Goal: Transaction & Acquisition: Purchase product/service

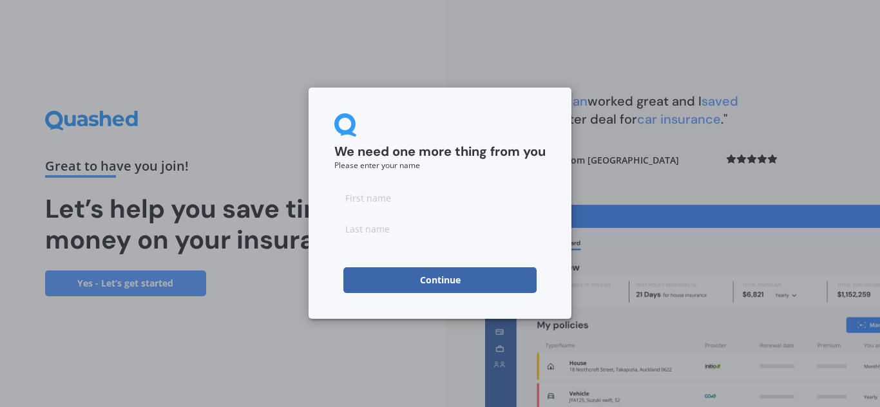
click at [388, 201] on input at bounding box center [439, 198] width 211 height 26
type input "[PERSON_NAME]"
click at [397, 236] on input at bounding box center [439, 229] width 211 height 26
type input "[PERSON_NAME]"
click at [411, 285] on button "Continue" at bounding box center [439, 280] width 193 height 26
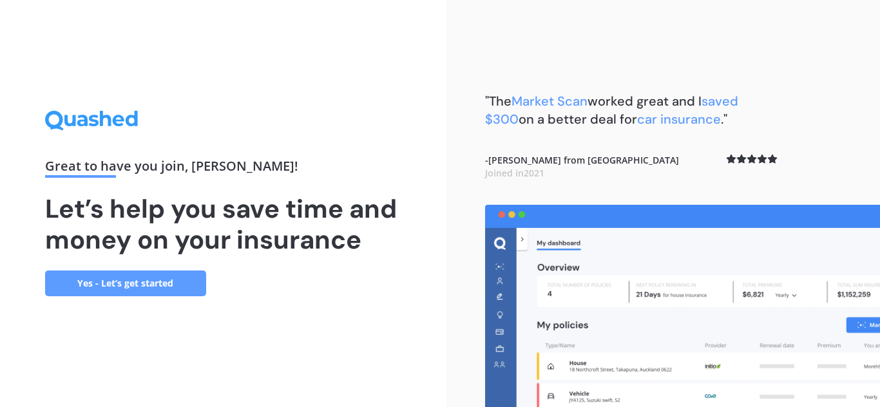
click at [159, 279] on link "Yes - Let’s get started" at bounding box center [125, 284] width 161 height 26
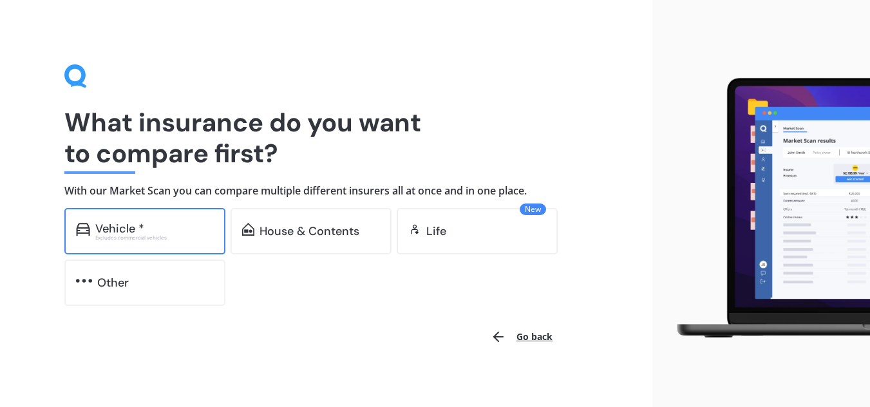
click at [163, 235] on div "Excludes commercial vehicles" at bounding box center [154, 237] width 119 height 5
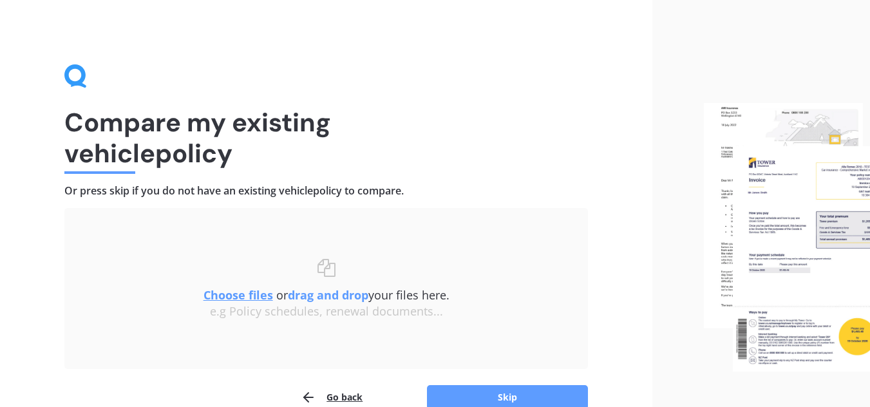
scroll to position [68, 0]
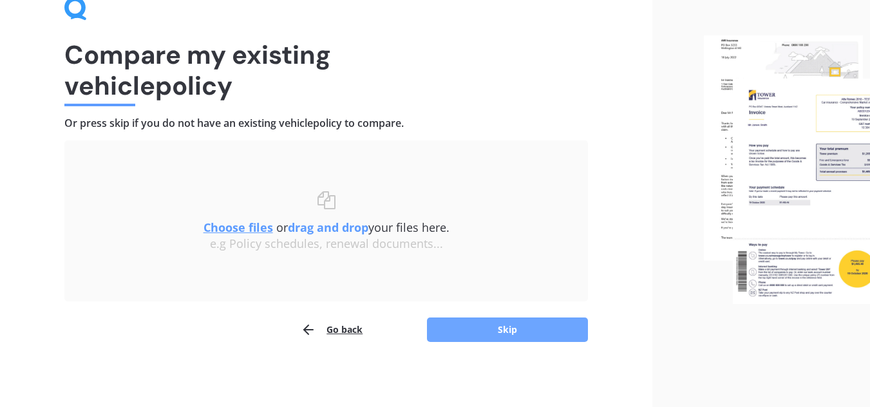
click at [462, 333] on button "Skip" at bounding box center [507, 330] width 161 height 24
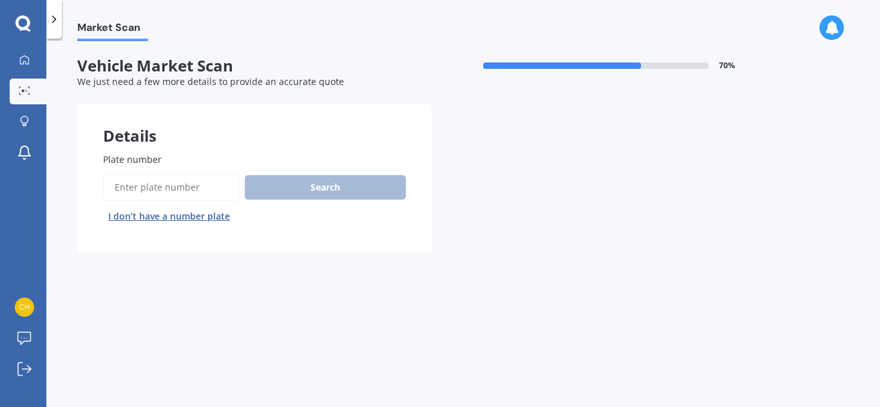
click at [191, 191] on input "Plate number" at bounding box center [171, 187] width 137 height 27
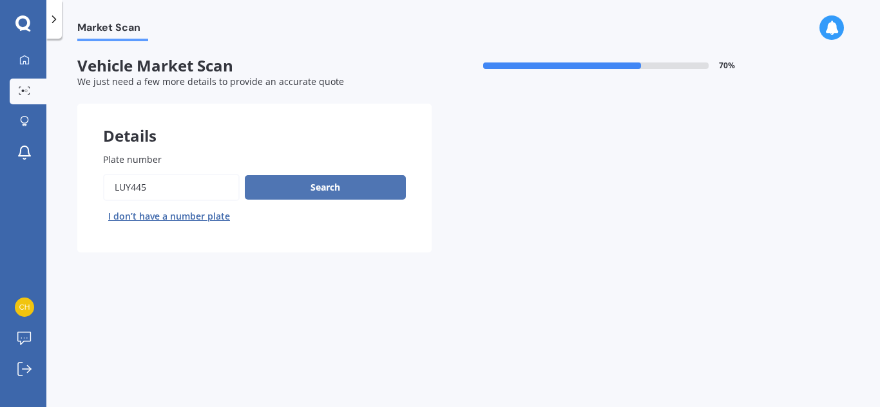
type input "luy445"
click at [269, 185] on button "Search" at bounding box center [325, 187] width 161 height 24
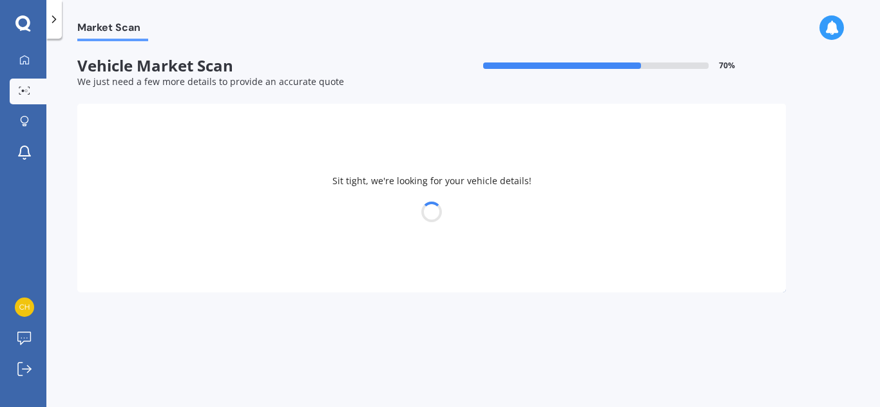
select select "TOYOTA"
select select "PRIUS"
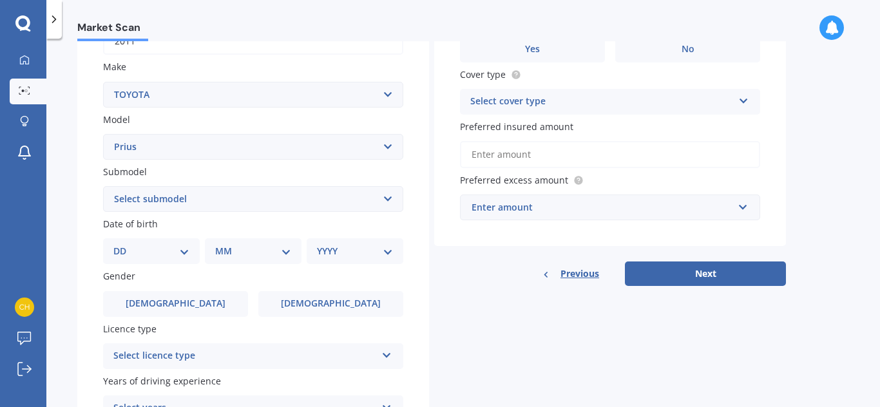
scroll to position [227, 0]
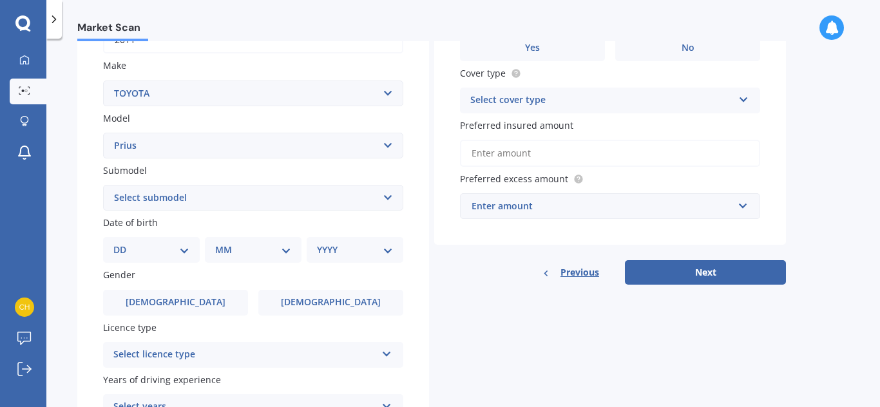
click at [373, 196] on select "Select submodel (All other) Hybrid" at bounding box center [253, 198] width 300 height 26
select select "HYBRID"
click at [103, 185] on select "Select submodel (All other) Hybrid" at bounding box center [253, 198] width 300 height 26
click at [182, 251] on select "DD 01 02 03 04 05 06 07 08 09 10 11 12 13 14 15 16 17 18 19 20 21 22 23 24 25 2…" at bounding box center [151, 250] width 76 height 14
select select "15"
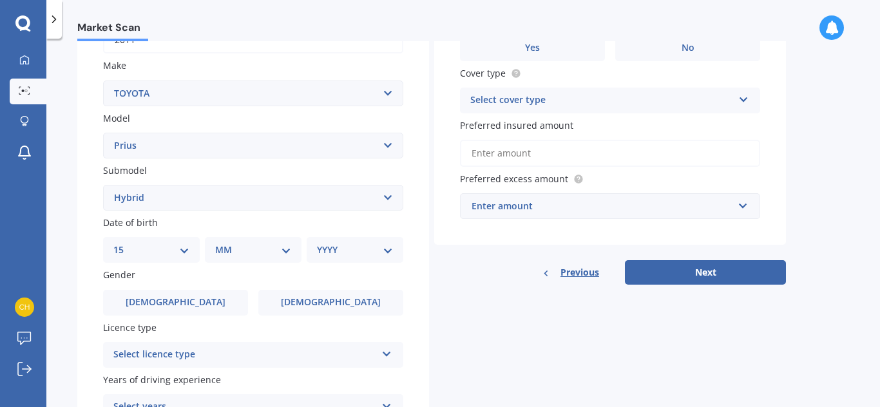
click at [124, 243] on select "DD 01 02 03 04 05 06 07 08 09 10 11 12 13 14 15 16 17 18 19 20 21 22 23 24 25 2…" at bounding box center [151, 250] width 76 height 14
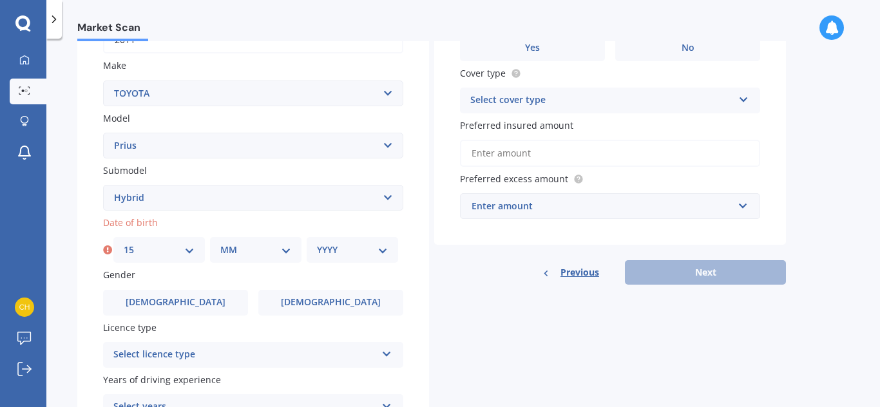
click at [240, 254] on select "MM 01 02 03 04 05 06 07 08 09 10 11 12" at bounding box center [255, 250] width 71 height 14
select select "06"
click at [220, 243] on select "MM 01 02 03 04 05 06 07 08 09 10 11 12" at bounding box center [255, 250] width 71 height 14
click at [325, 254] on select "YYYY 2025 2024 2023 2022 2021 2020 2019 2018 2017 2016 2015 2014 2013 2012 2011…" at bounding box center [352, 250] width 71 height 14
select select "1991"
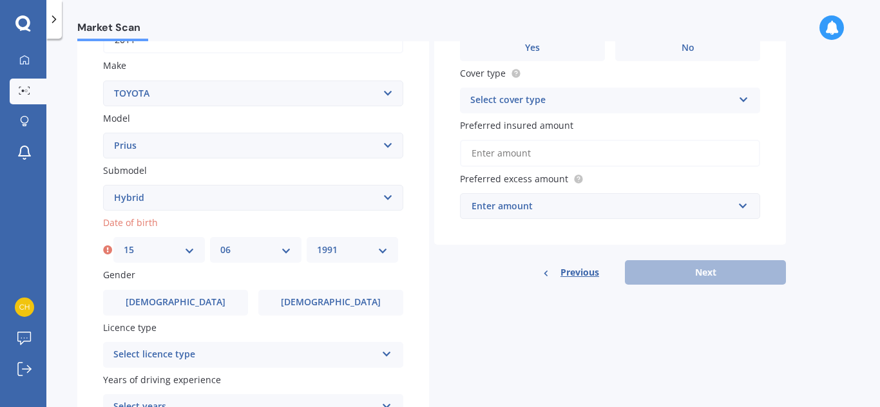
click at [317, 243] on select "YYYY 2025 2024 2023 2022 2021 2020 2019 2018 2017 2016 2015 2014 2013 2012 2011…" at bounding box center [352, 250] width 71 height 14
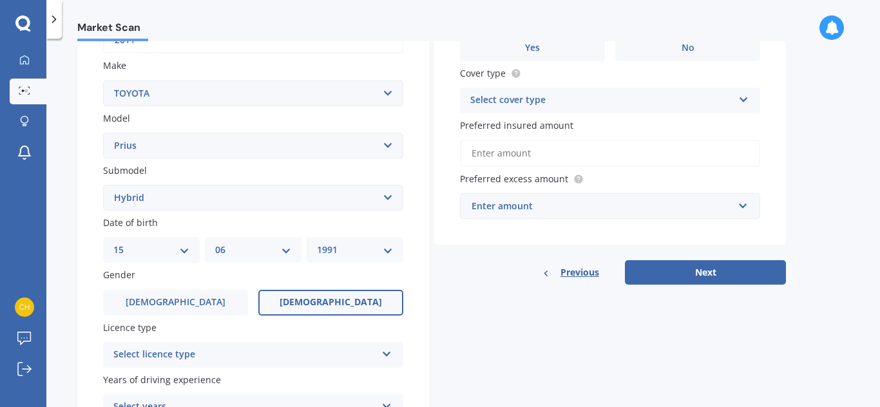
click at [312, 294] on label "[DEMOGRAPHIC_DATA]" at bounding box center [330, 303] width 145 height 26
click at [0, 0] on input "[DEMOGRAPHIC_DATA]" at bounding box center [0, 0] width 0 height 0
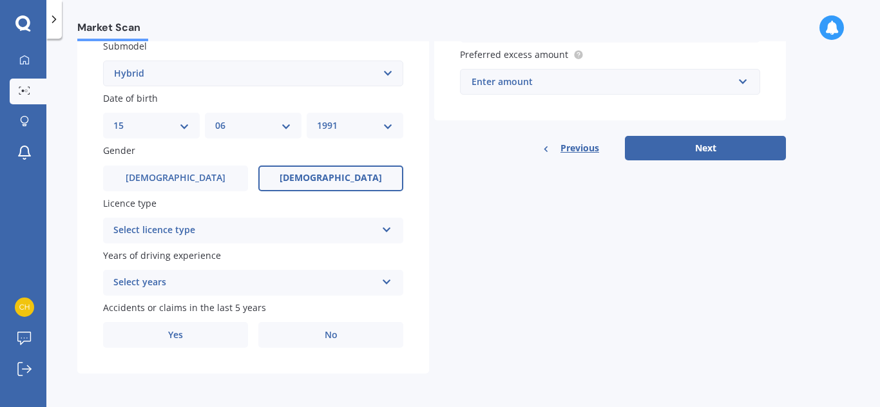
click at [345, 225] on div "Select licence type" at bounding box center [244, 230] width 263 height 15
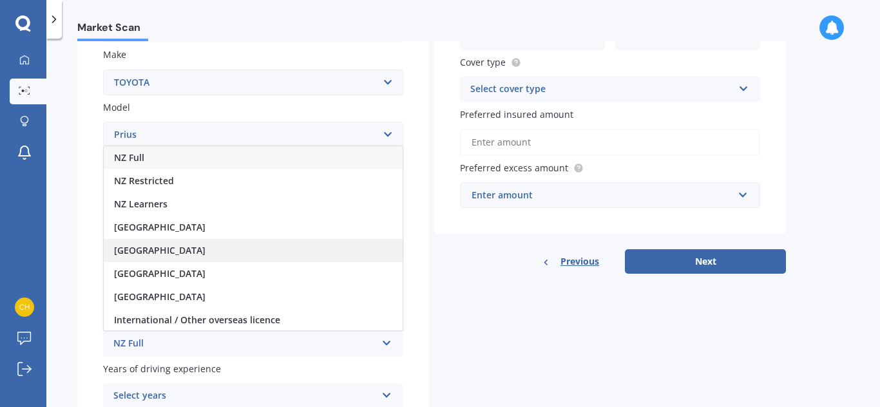
scroll to position [232, 0]
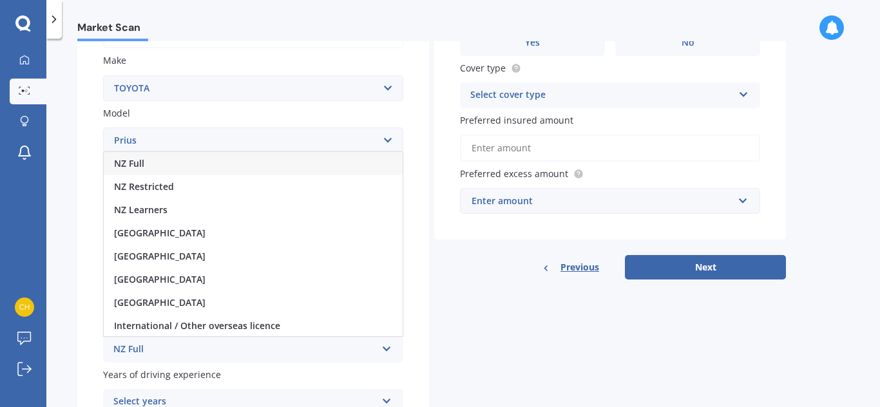
click at [287, 162] on div "NZ Full" at bounding box center [253, 163] width 299 height 23
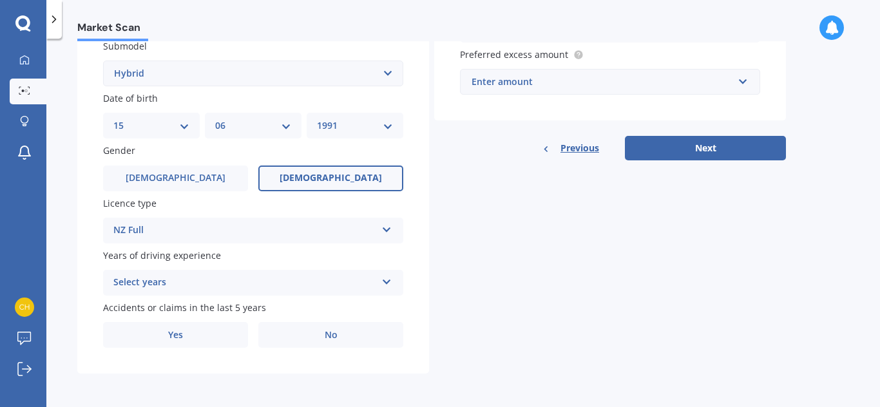
scroll to position [351, 0]
click at [315, 286] on div "Select years" at bounding box center [244, 282] width 263 height 15
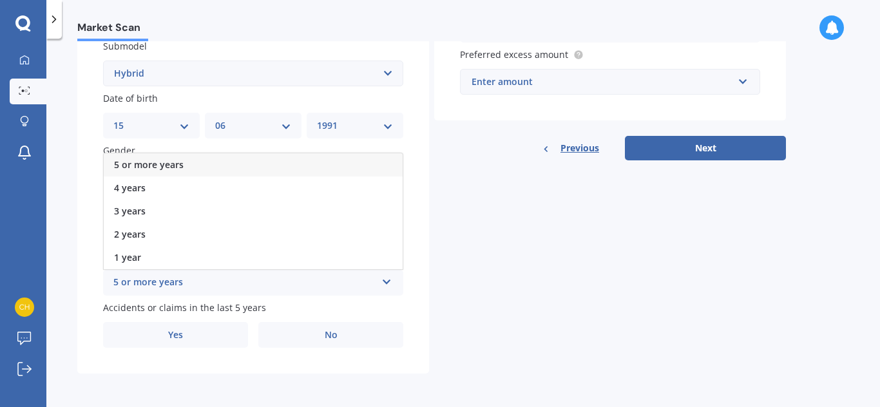
click at [284, 167] on div "5 or more years" at bounding box center [253, 164] width 299 height 23
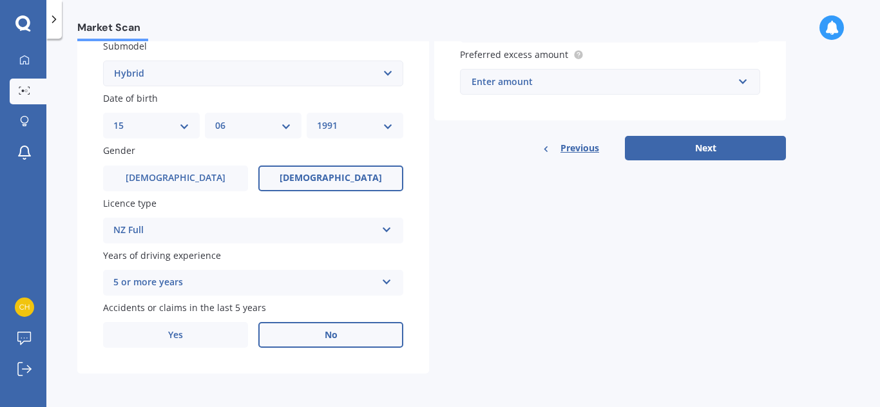
click at [299, 336] on label "No" at bounding box center [330, 335] width 145 height 26
click at [0, 0] on input "No" at bounding box center [0, 0] width 0 height 0
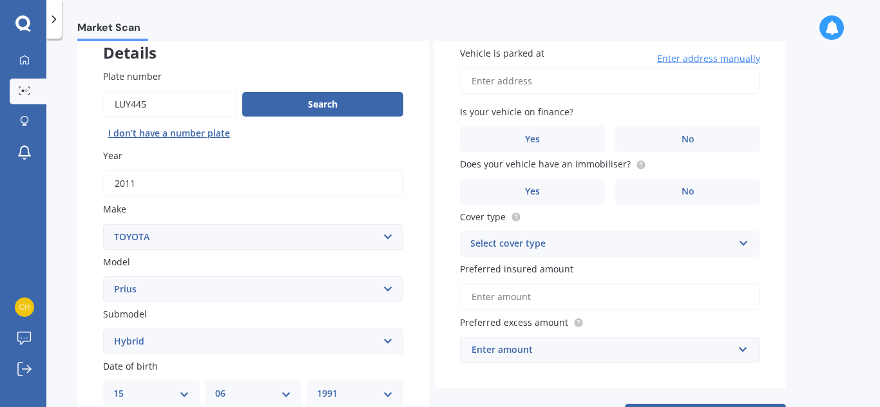
scroll to position [0, 0]
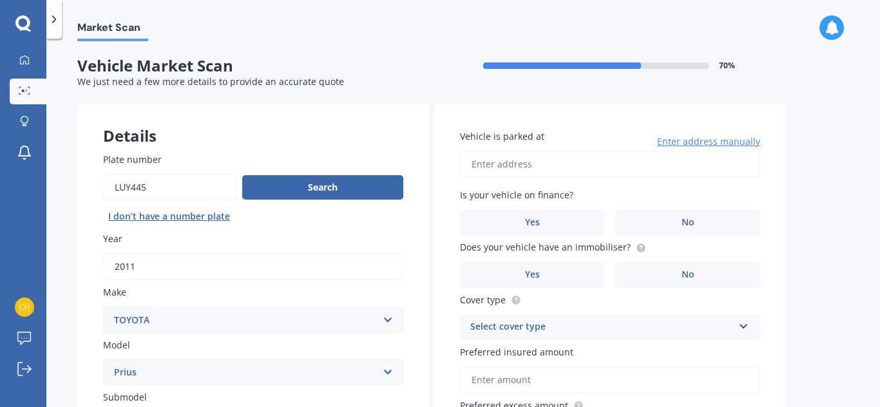
click at [562, 165] on input "Vehicle is parked at" at bounding box center [610, 164] width 300 height 27
type input "[STREET_ADDRESS]"
click at [651, 217] on label "No" at bounding box center [687, 222] width 145 height 26
click at [0, 0] on input "No" at bounding box center [0, 0] width 0 height 0
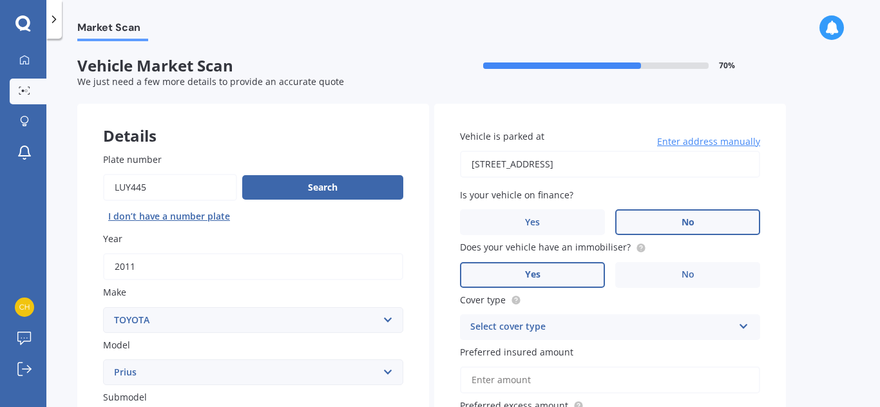
click at [600, 263] on label "Yes" at bounding box center [532, 275] width 145 height 26
click at [0, 0] on input "Yes" at bounding box center [0, 0] width 0 height 0
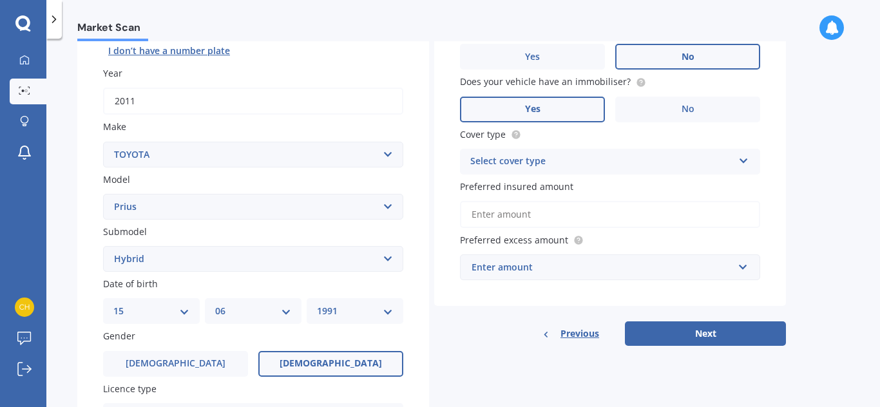
scroll to position [167, 0]
click at [636, 168] on div "Select cover type Comprehensive Third Party, Fire & Theft Third Party" at bounding box center [610, 160] width 300 height 26
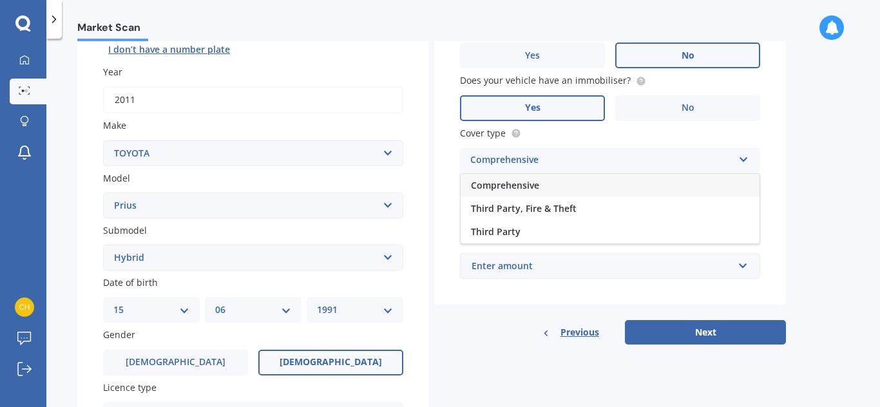
click at [621, 189] on div "Comprehensive" at bounding box center [610, 185] width 299 height 23
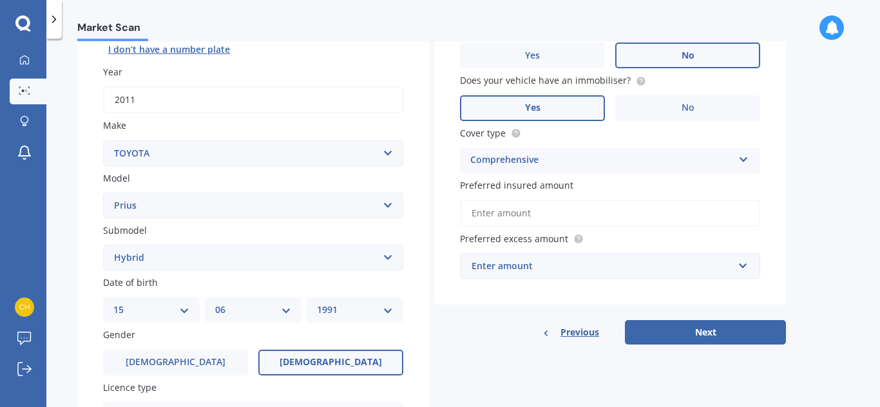
click at [615, 216] on input "Preferred insured amount" at bounding box center [610, 213] width 300 height 27
click at [598, 265] on div "Enter amount" at bounding box center [601, 266] width 261 height 14
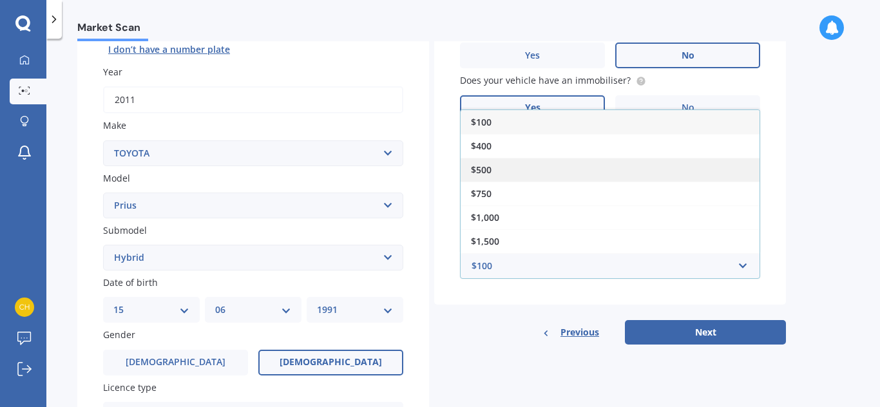
click at [574, 175] on div "$500" at bounding box center [610, 170] width 299 height 24
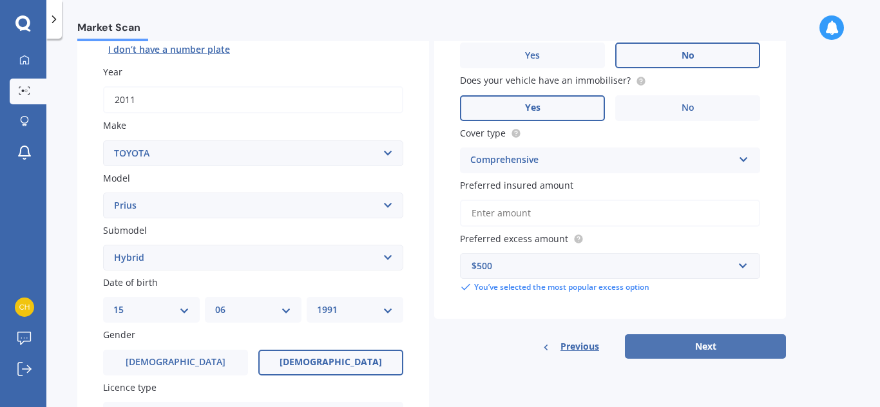
click at [690, 357] on button "Next" at bounding box center [705, 346] width 161 height 24
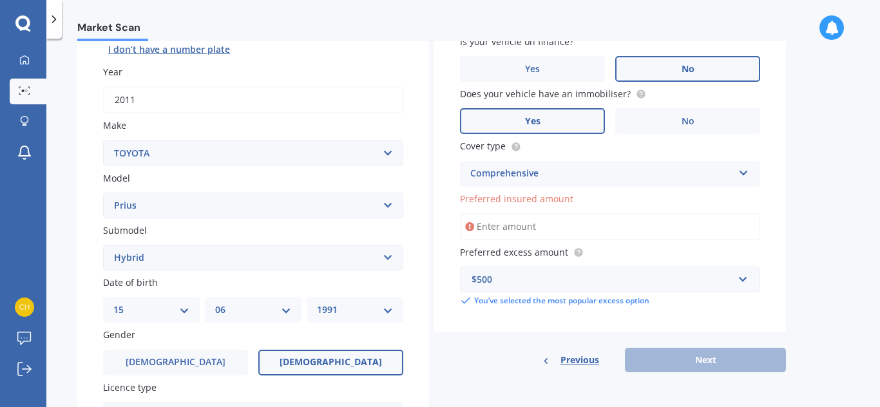
scroll to position [88, 0]
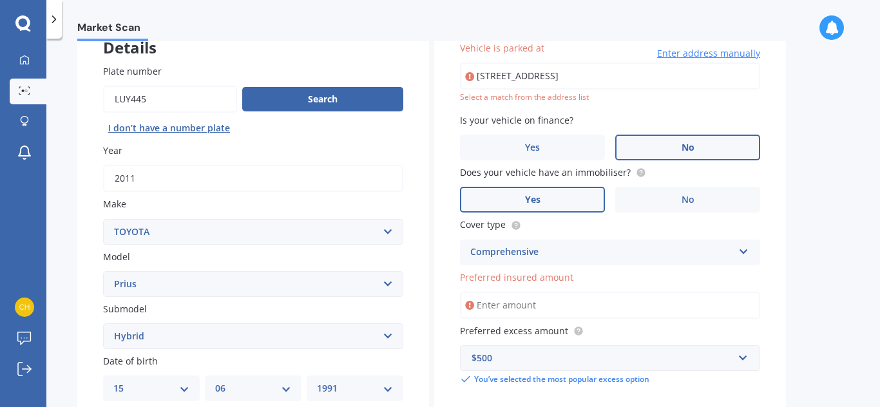
click at [580, 303] on input "Preferred insured amount" at bounding box center [610, 305] width 300 height 27
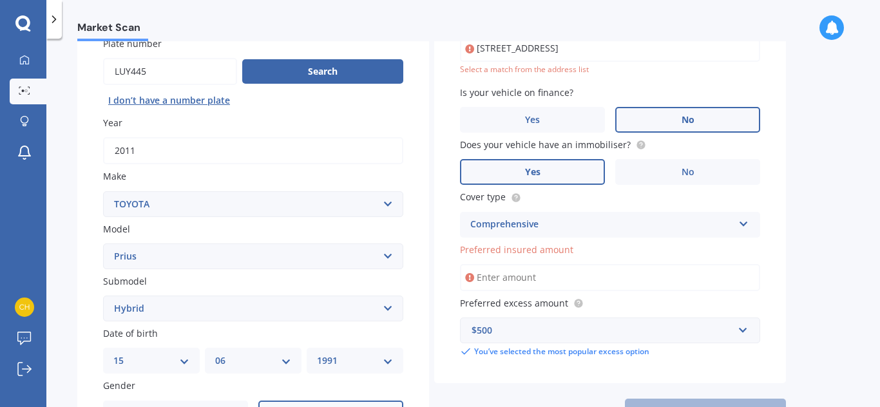
scroll to position [117, 0]
click at [589, 244] on label "Preferred insured amount" at bounding box center [607, 249] width 295 height 14
click at [589, 263] on input "Preferred insured amount" at bounding box center [610, 276] width 300 height 27
click at [629, 193] on label "Cover type" at bounding box center [607, 196] width 295 height 14
click at [545, 269] on input "Preferred insured amount" at bounding box center [610, 276] width 300 height 27
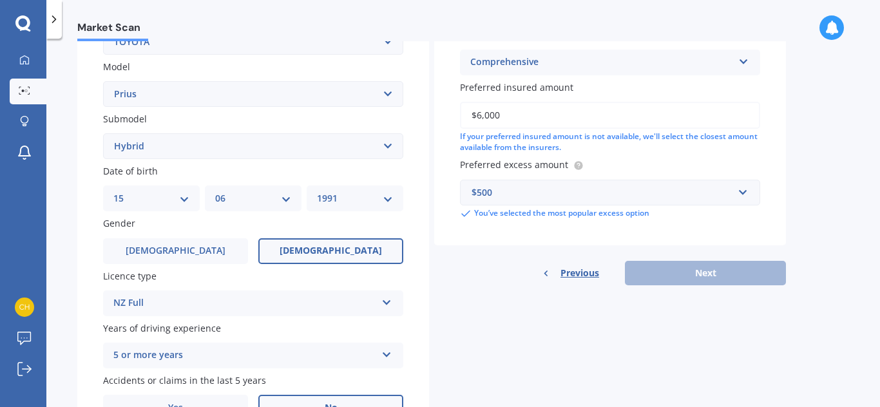
scroll to position [278, 0]
type input "$6,000"
click at [715, 274] on div "Previous Next" at bounding box center [610, 273] width 352 height 24
click at [689, 314] on div "Details Plate number Search I don’t have a number plate Year [DATE] Make Select…" at bounding box center [431, 136] width 708 height 622
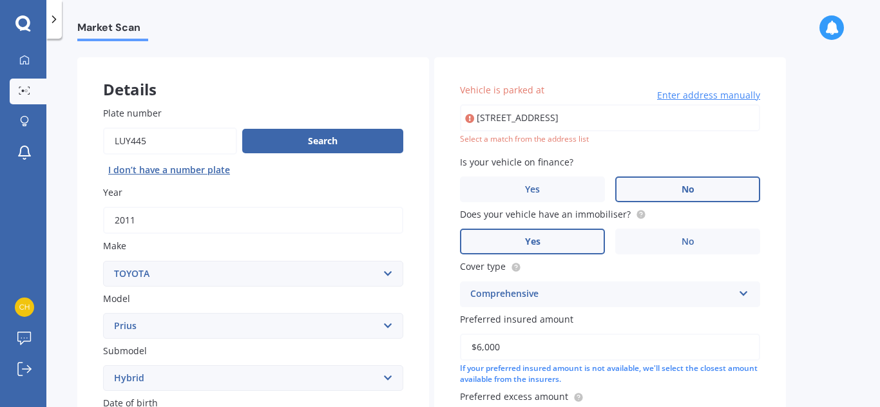
scroll to position [37, 0]
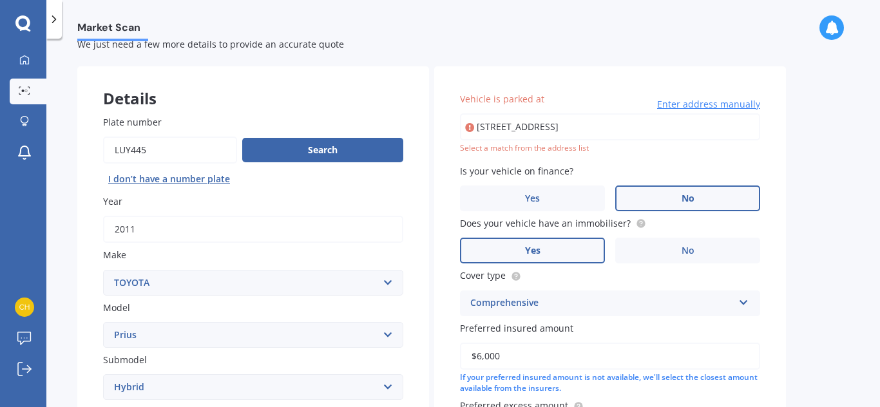
click at [669, 132] on input "[STREET_ADDRESS]" at bounding box center [610, 126] width 300 height 27
drag, startPoint x: 716, startPoint y: 120, endPoint x: 430, endPoint y: 158, distance: 289.1
click at [430, 158] on div "Details Plate number Search I don’t have a number plate Year [DATE] Make Select…" at bounding box center [431, 377] width 708 height 622
drag, startPoint x: 591, startPoint y: 90, endPoint x: 553, endPoint y: 131, distance: 56.1
click at [553, 131] on input "62 ruape" at bounding box center [610, 126] width 300 height 27
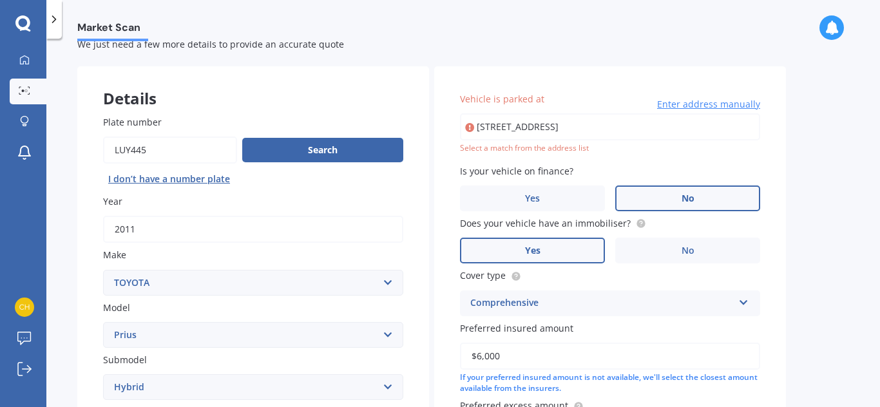
type input "[STREET_ADDRESS]"
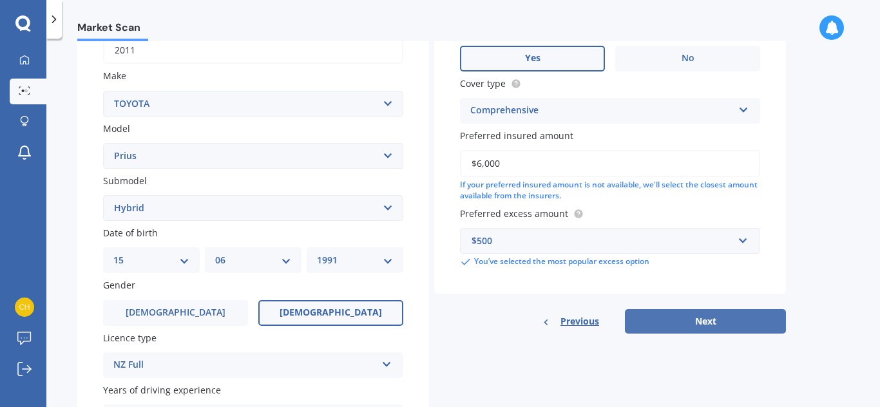
click at [694, 318] on button "Next" at bounding box center [705, 321] width 161 height 24
select select "15"
select select "06"
select select "1991"
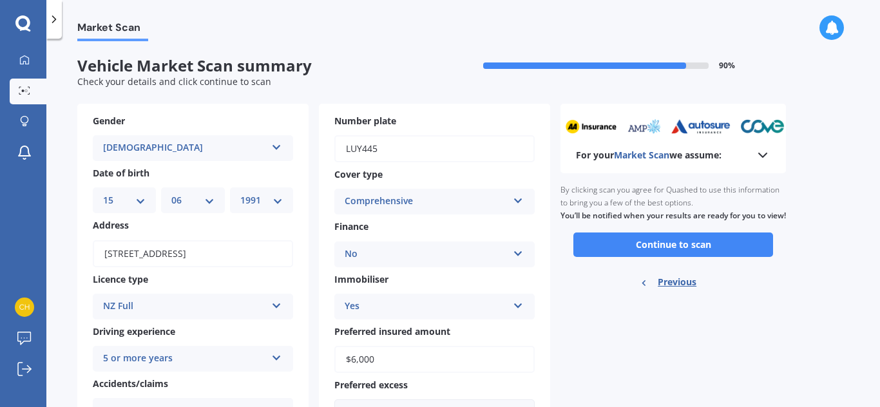
scroll to position [62, 0]
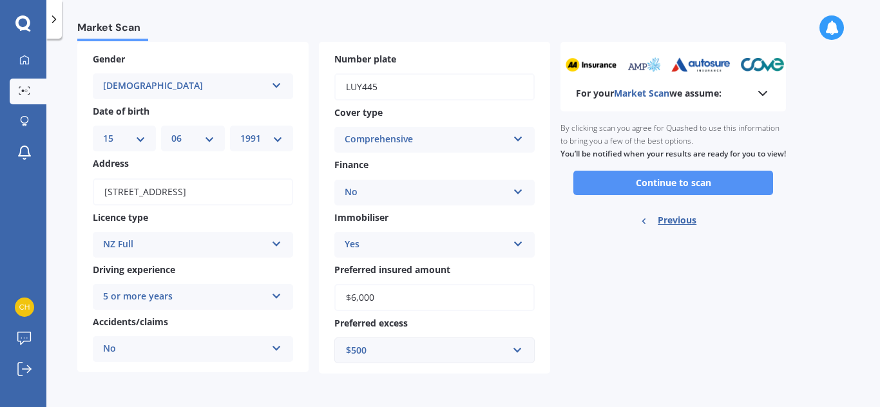
click at [633, 195] on button "Continue to scan" at bounding box center [673, 183] width 200 height 24
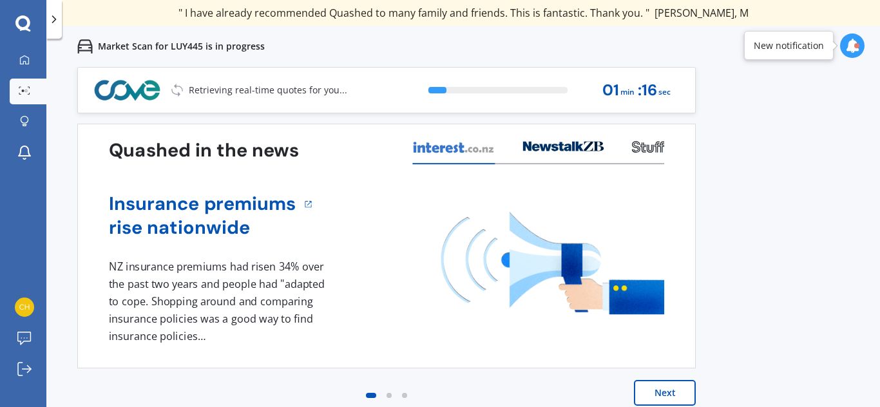
click at [658, 394] on button "Next" at bounding box center [665, 393] width 62 height 26
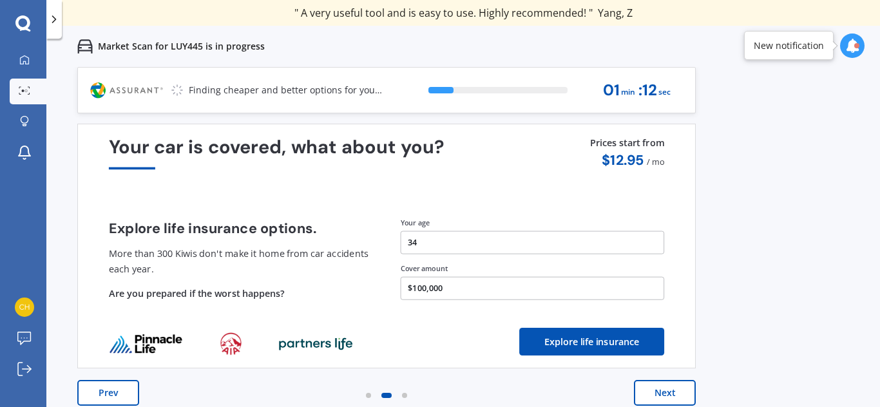
click at [658, 394] on button "Next" at bounding box center [665, 393] width 62 height 26
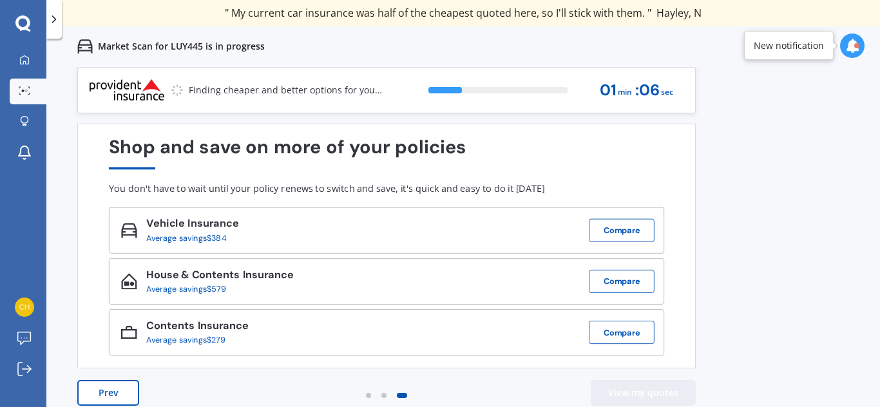
click at [661, 392] on button "View my quotes" at bounding box center [643, 393] width 105 height 26
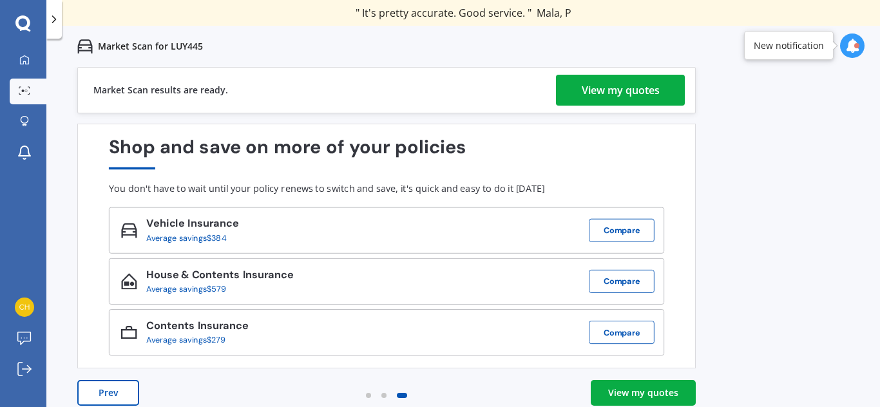
click at [669, 389] on div "View my quotes" at bounding box center [643, 392] width 70 height 13
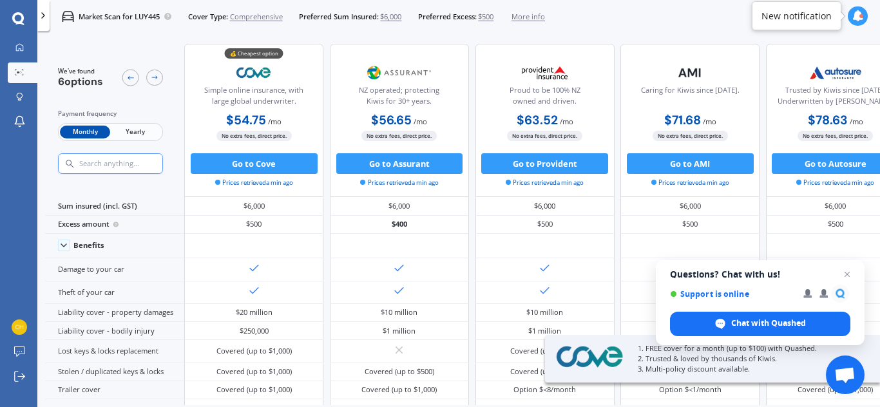
click at [142, 131] on span "Yearly" at bounding box center [135, 133] width 50 height 14
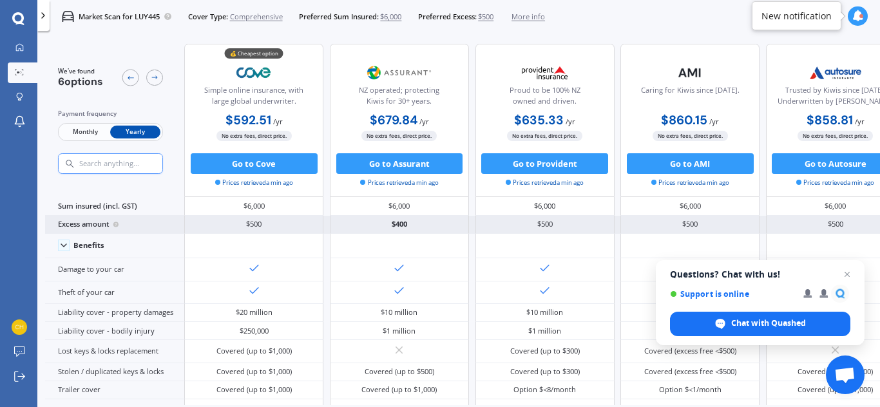
click at [264, 225] on div "$500" at bounding box center [253, 225] width 139 height 18
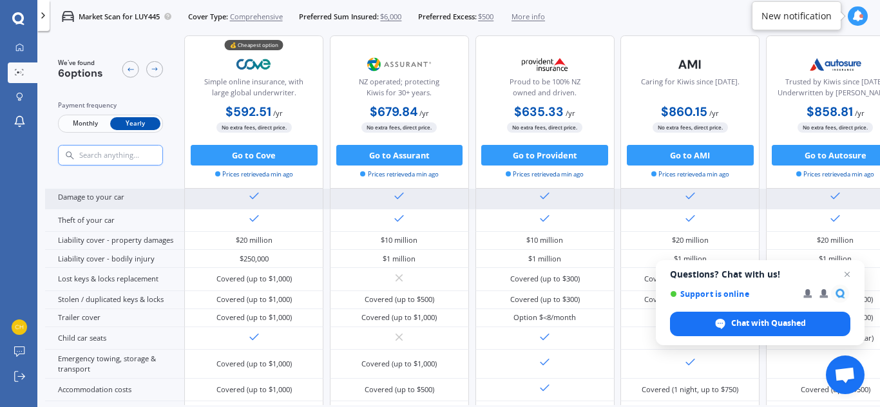
scroll to position [92, 0]
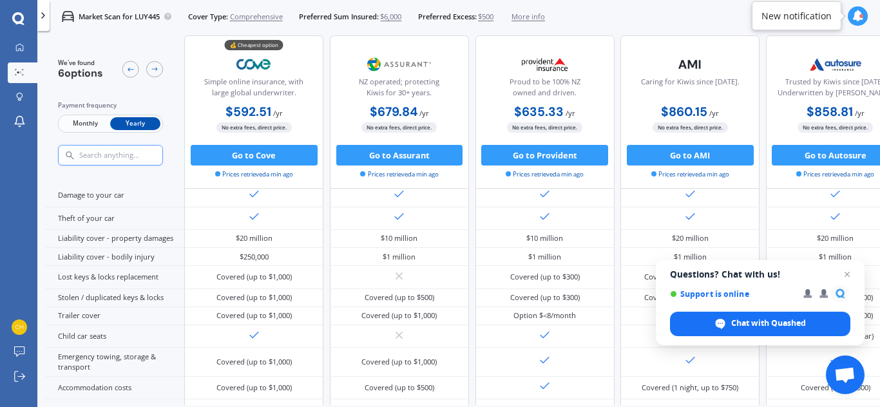
click at [493, 17] on span "$500" at bounding box center [485, 17] width 15 height 10
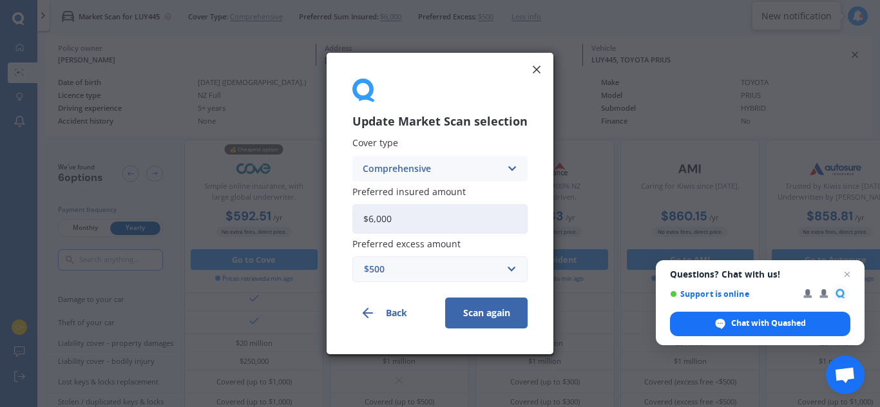
click at [439, 267] on div "$500" at bounding box center [432, 269] width 137 height 14
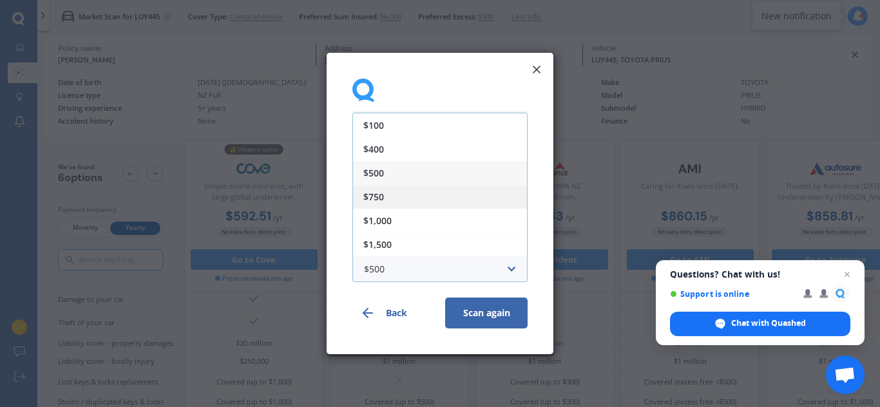
click at [429, 194] on div "$750" at bounding box center [440, 197] width 174 height 24
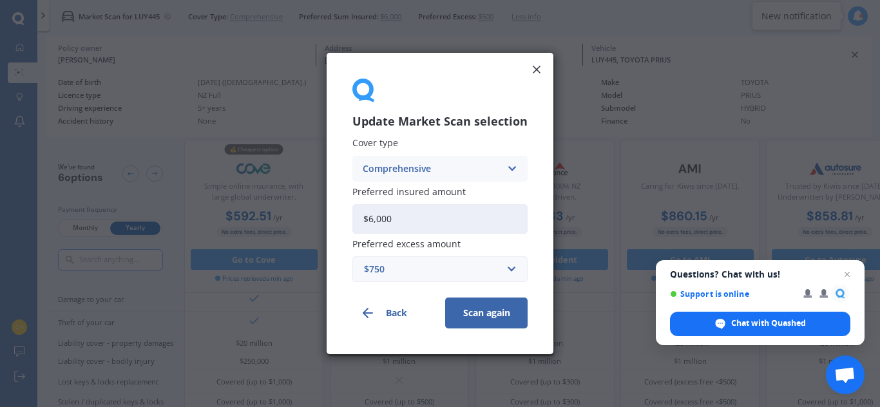
click at [468, 312] on button "Scan again" at bounding box center [486, 313] width 82 height 31
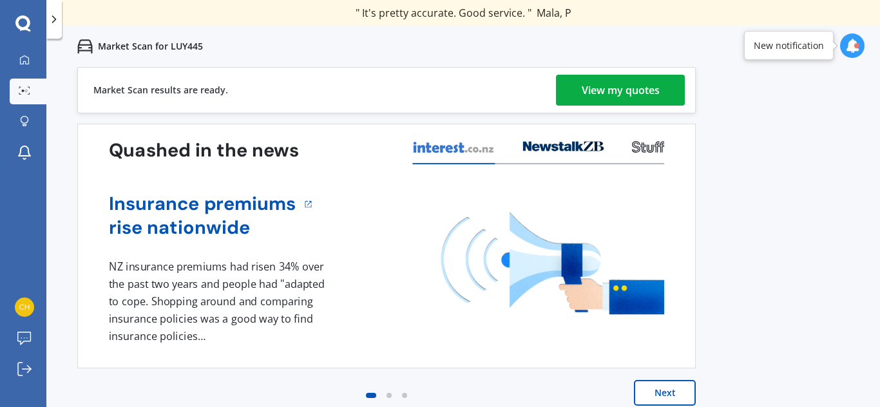
click at [633, 93] on div "View my quotes" at bounding box center [621, 90] width 78 height 31
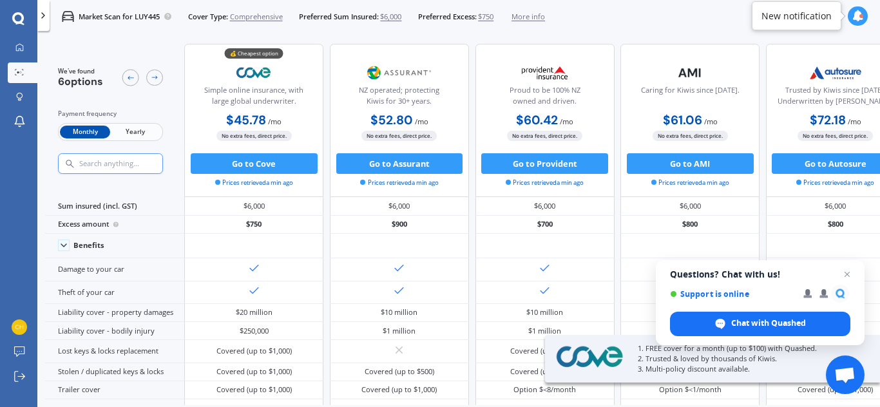
click at [139, 124] on div "Monthly Yearly" at bounding box center [110, 132] width 105 height 18
click at [136, 132] on span "Yearly" at bounding box center [135, 133] width 50 height 14
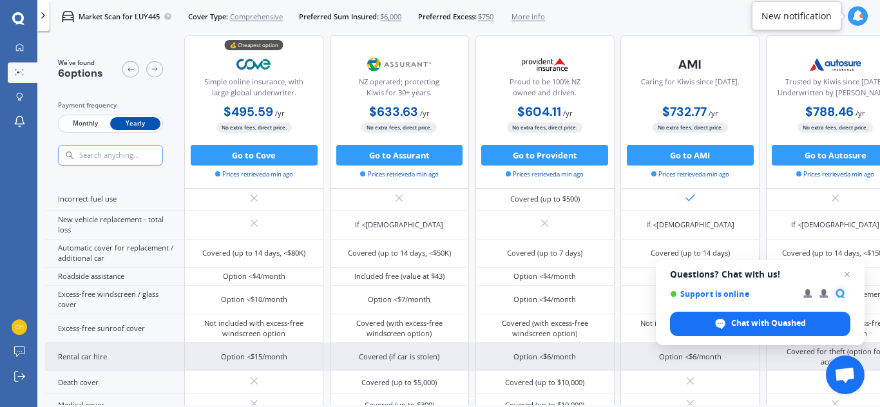
scroll to position [356, 0]
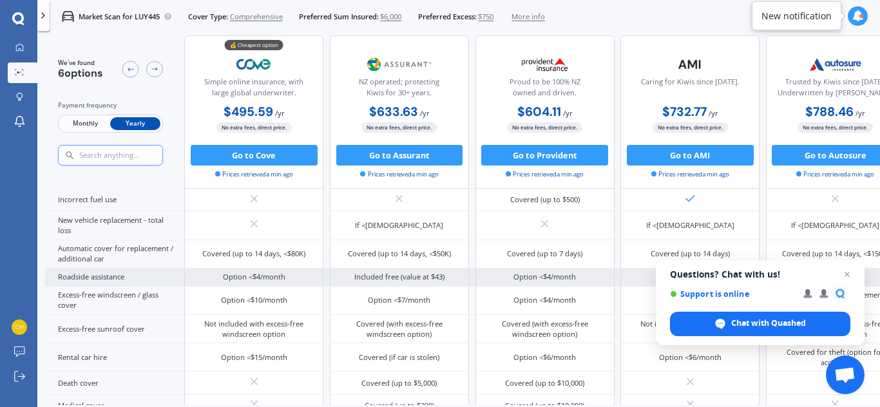
click at [267, 269] on div "Option <$4/month" at bounding box center [253, 278] width 139 height 18
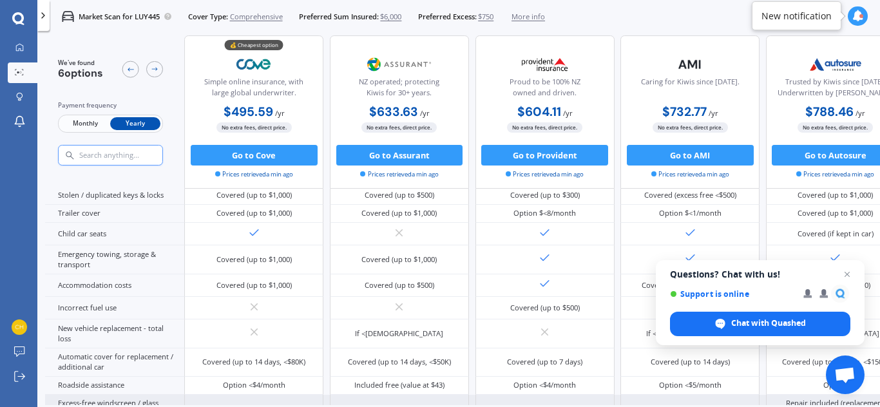
scroll to position [0, 0]
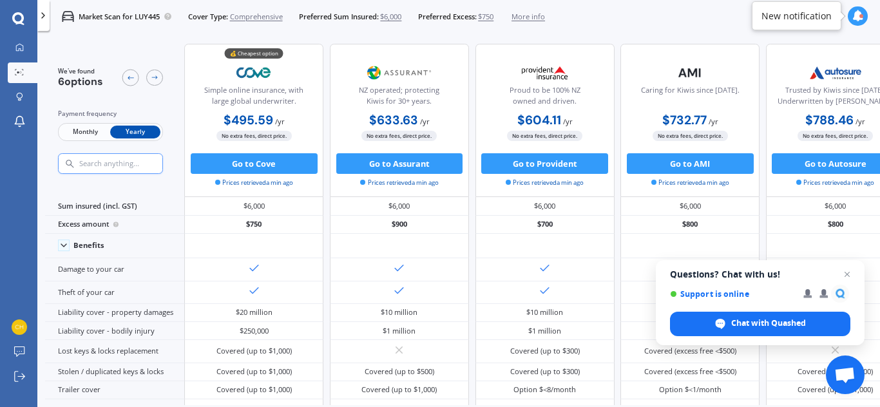
click at [50, 14] on div "Market Scan for LUY445 Cover Type: Comprehensive Preferred Sum Insured: $6,000 …" at bounding box center [297, 16] width 495 height 33
click at [44, 16] on icon at bounding box center [43, 15] width 10 height 10
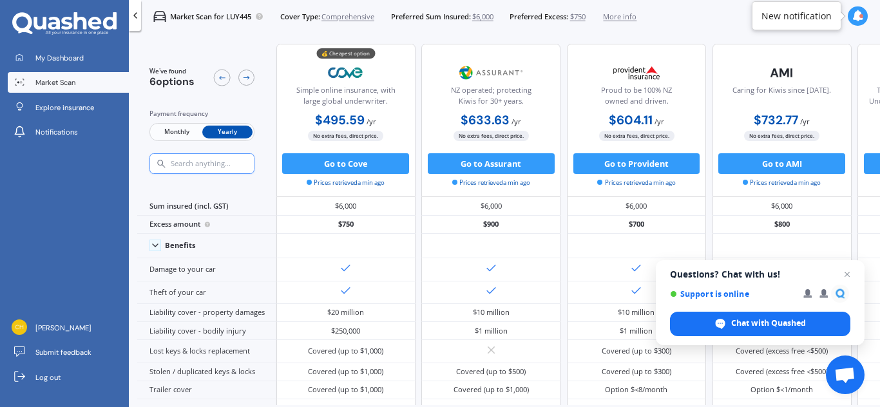
click at [219, 17] on p "Market Scan for LUY445" at bounding box center [210, 17] width 81 height 10
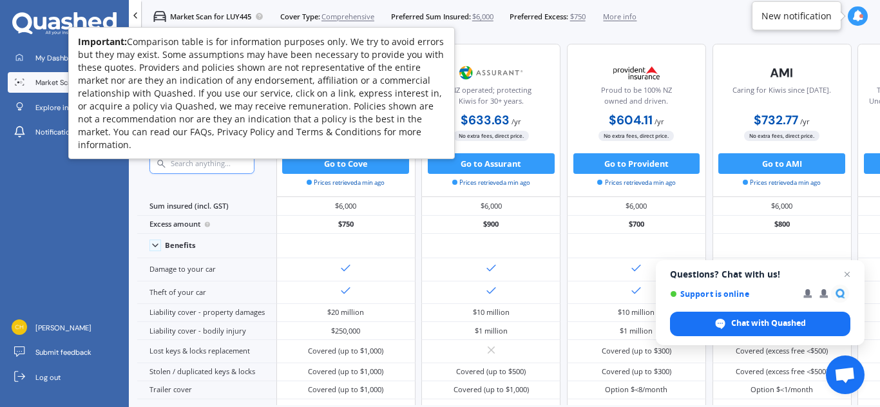
click at [263, 19] on circle at bounding box center [259, 16] width 7 height 7
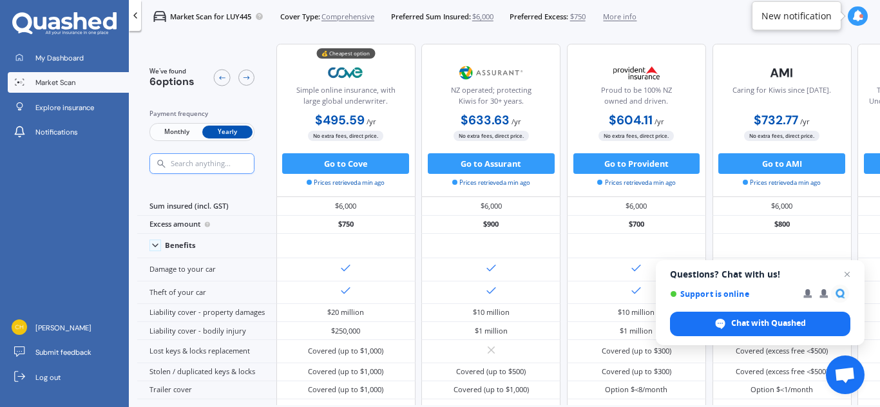
click at [229, 62] on div "We've found 6 options Payment frequency Monthly Yearly" at bounding box center [206, 120] width 139 height 153
click at [71, 64] on link "My Dashboard" at bounding box center [68, 58] width 121 height 21
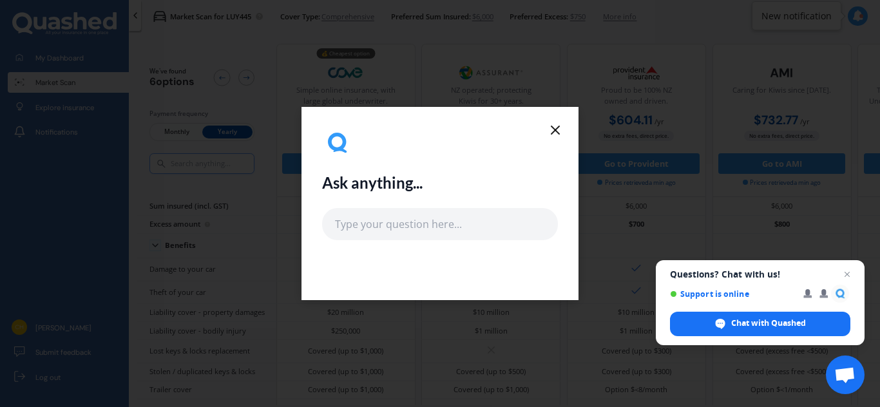
click at [553, 134] on icon at bounding box center [554, 129] width 15 height 15
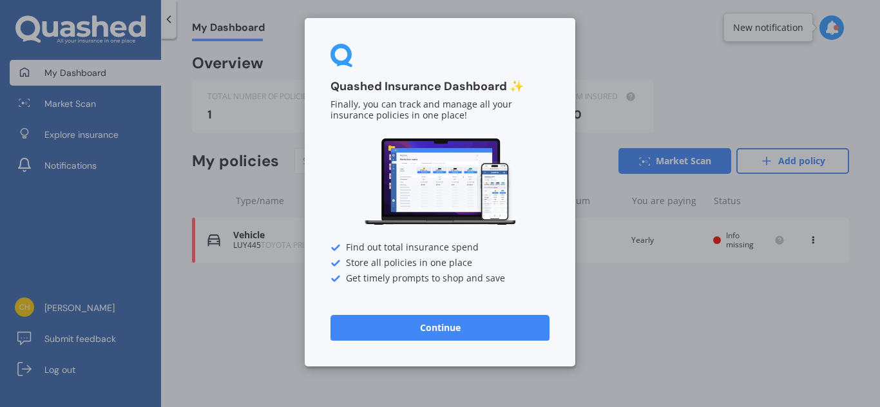
click at [416, 328] on button "Continue" at bounding box center [439, 328] width 219 height 26
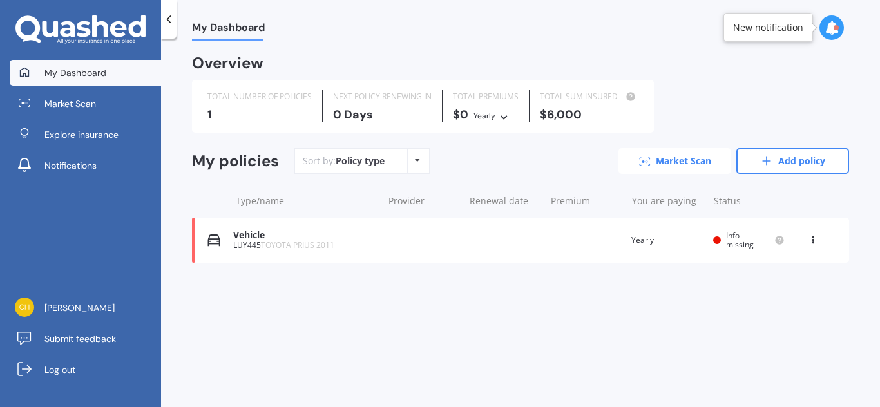
click at [694, 164] on link "Market Scan" at bounding box center [674, 161] width 113 height 26
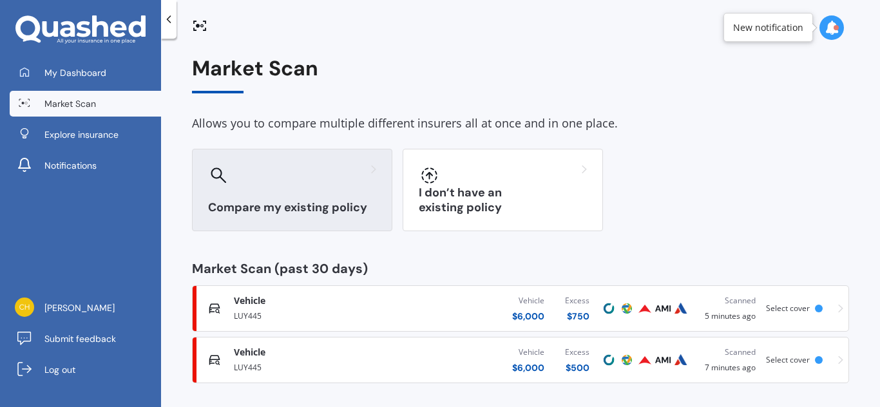
scroll to position [5, 0]
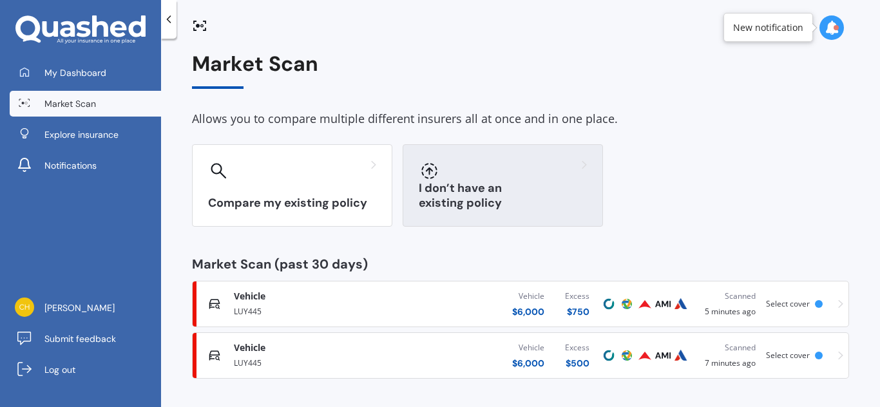
click at [472, 200] on h3 "I don’t have an existing policy" at bounding box center [503, 196] width 168 height 30
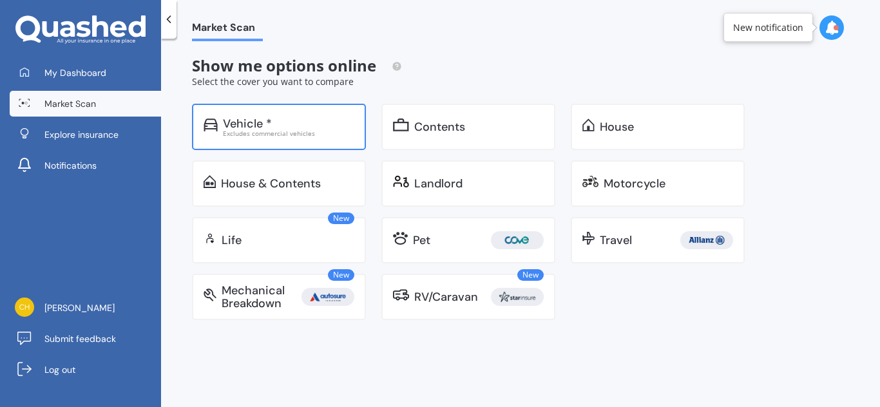
click at [277, 116] on div "Vehicle * Excludes commercial vehicles" at bounding box center [279, 127] width 174 height 46
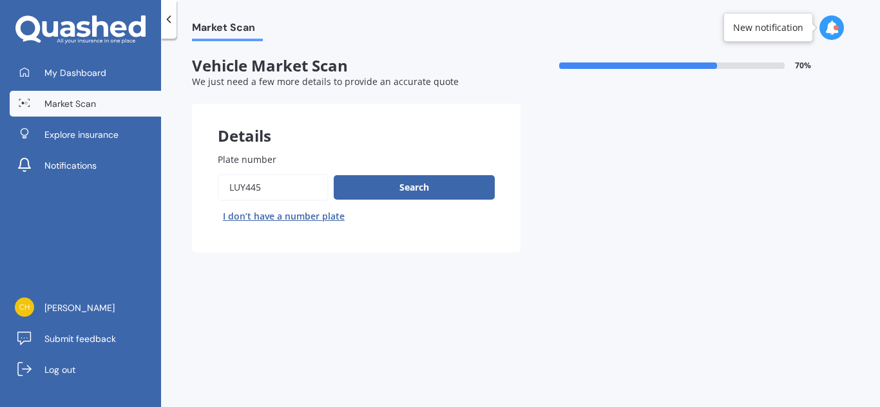
drag, startPoint x: 267, startPoint y: 187, endPoint x: 167, endPoint y: 186, distance: 99.8
click at [167, 186] on div "Market Scan Vehicle Market Scan 70 % We just need a few more details to provide…" at bounding box center [520, 225] width 719 height 368
type input "fzr191"
click at [416, 191] on button "Search" at bounding box center [414, 187] width 161 height 24
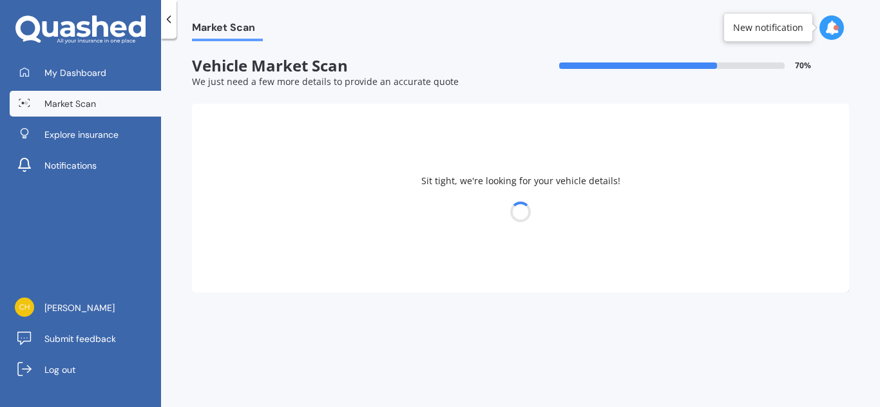
select select "TOYOTA"
select select "PRIUS"
select select "15"
select select "06"
select select "1991"
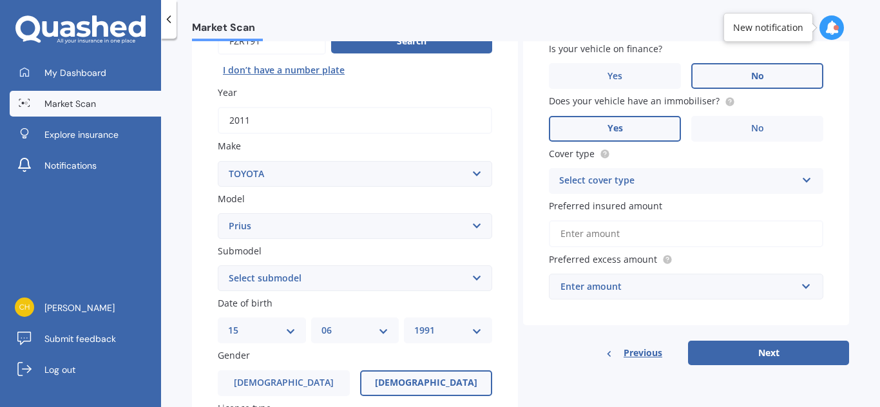
scroll to position [147, 0]
click at [357, 144] on label "Make" at bounding box center [352, 145] width 269 height 14
click at [357, 160] on select "Select make AC ALFA ROMEO ASTON MARTIN AUDI AUSTIN BEDFORD Bentley BMW BYD CADI…" at bounding box center [355, 173] width 274 height 26
click at [479, 178] on select "Select make AC ALFA ROMEO ASTON MARTIN AUDI AUSTIN BEDFORD Bentley BMW BYD CADI…" at bounding box center [355, 173] width 274 height 26
click at [218, 160] on select "Select make AC ALFA ROMEO ASTON MARTIN AUDI AUSTIN BEDFORD Bentley BMW BYD CADI…" at bounding box center [355, 173] width 274 height 26
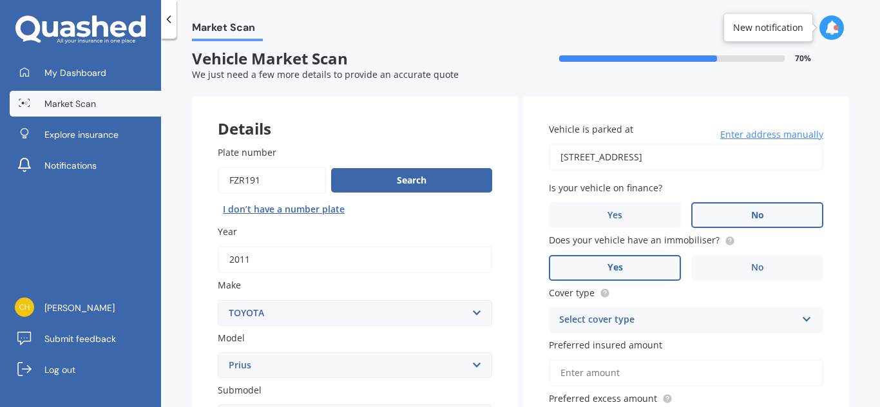
scroll to position [0, 0]
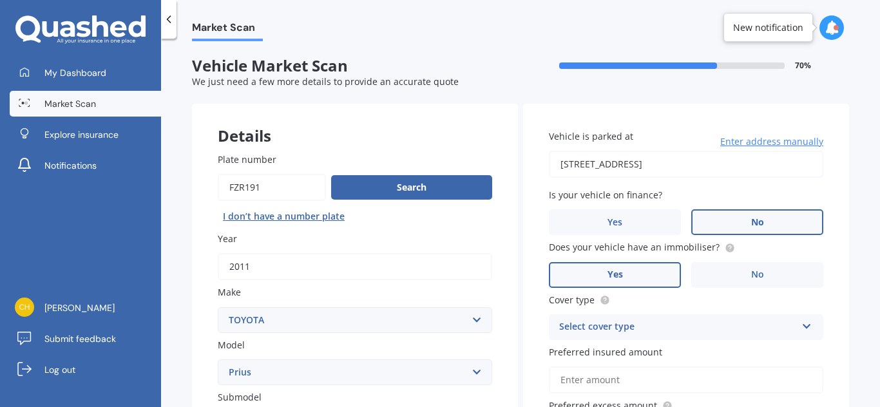
click at [398, 116] on div "Details" at bounding box center [355, 123] width 326 height 39
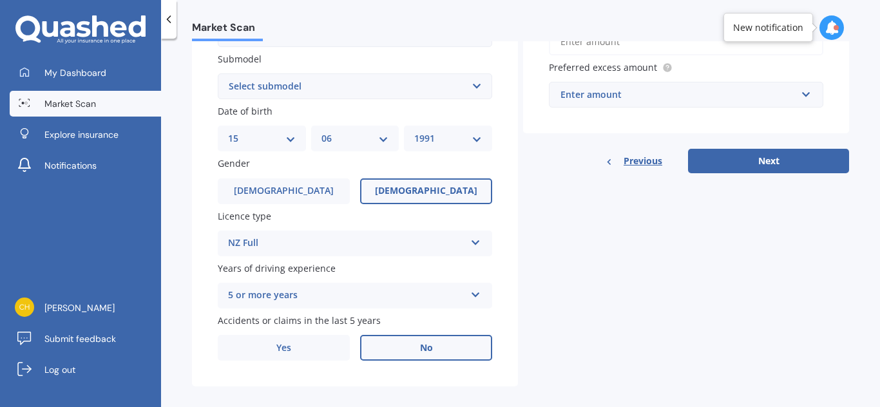
scroll to position [339, 0]
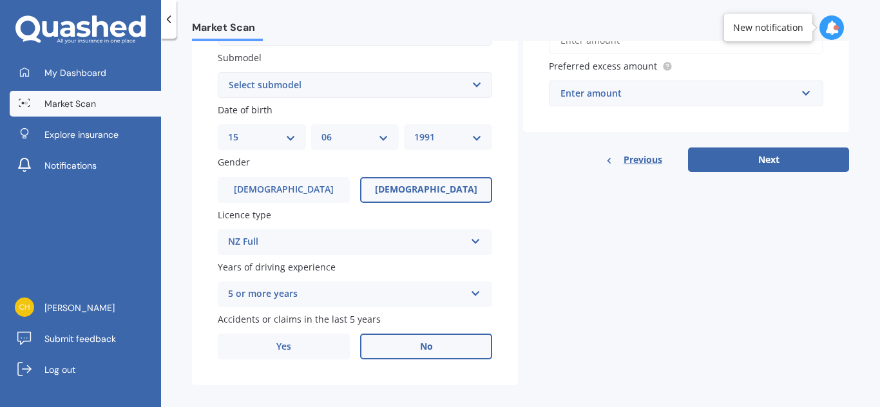
click at [552, 341] on div "Details Plate number Search I don’t have a number plate Year [DATE] Make Select…" at bounding box center [520, 75] width 657 height 622
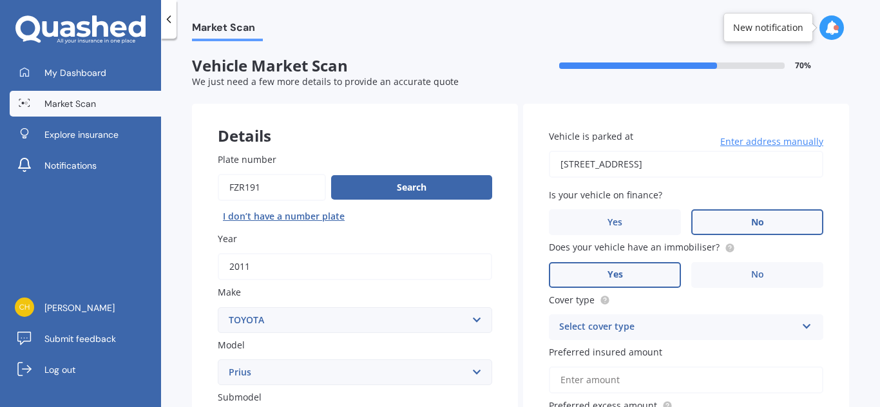
scroll to position [351, 0]
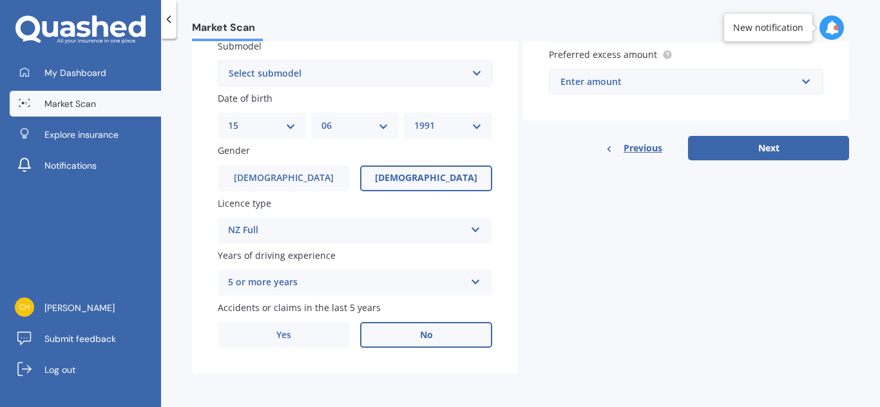
click at [552, 341] on div "Details Plate number Search I don’t have a number plate Year [DATE] Make Select…" at bounding box center [520, 64] width 657 height 622
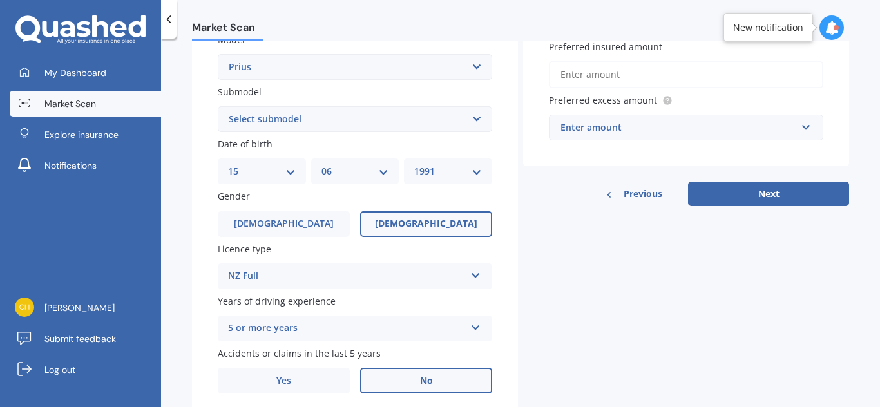
scroll to position [303, 0]
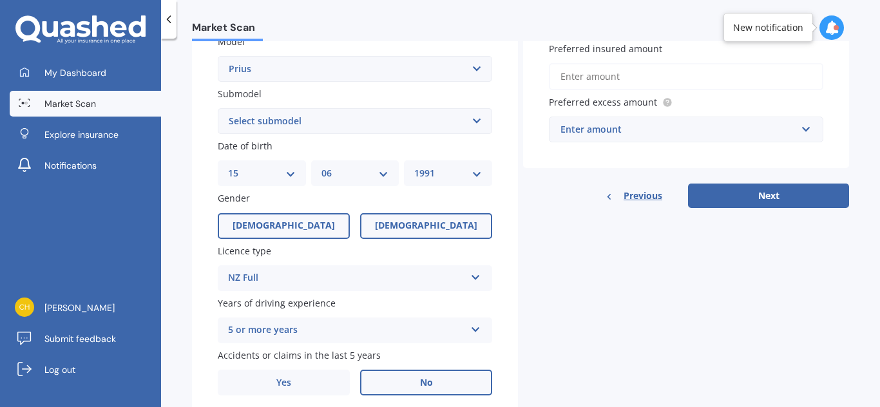
click at [298, 225] on label "[DEMOGRAPHIC_DATA]" at bounding box center [284, 226] width 132 height 26
click at [0, 0] on input "[DEMOGRAPHIC_DATA]" at bounding box center [0, 0] width 0 height 0
click at [249, 177] on select "DD 01 02 03 04 05 06 07 08 09 10 11 12 13 14 15 16 17 18 19 20 21 22 23 24 25 2…" at bounding box center [262, 173] width 68 height 14
select select "31"
click at [238, 166] on select "DD 01 02 03 04 05 06 07 08 09 10 11 12 13 14 15 16 17 18 19 20 21 22 23 24 25 2…" at bounding box center [262, 173] width 68 height 14
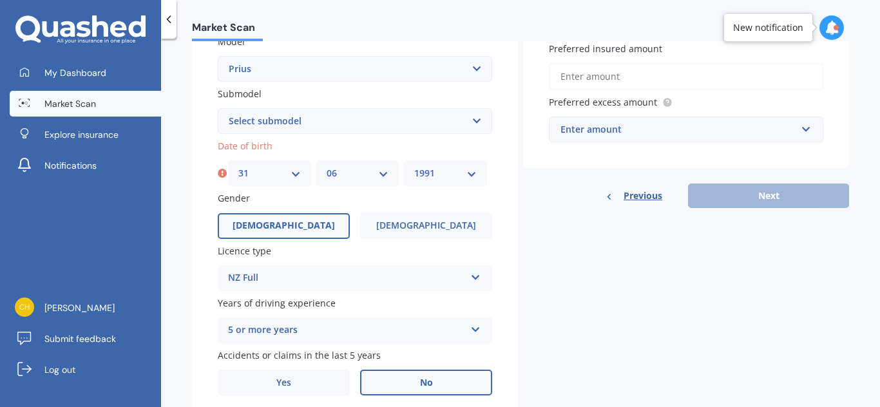
click at [344, 180] on select "MM 01 02 03 04 05 06 07 08 09 10 11 12" at bounding box center [358, 173] width 62 height 14
select select "03"
click at [327, 166] on select "MM 01 02 03 04 05 06 07 08 09 10 11 12" at bounding box center [358, 173] width 62 height 14
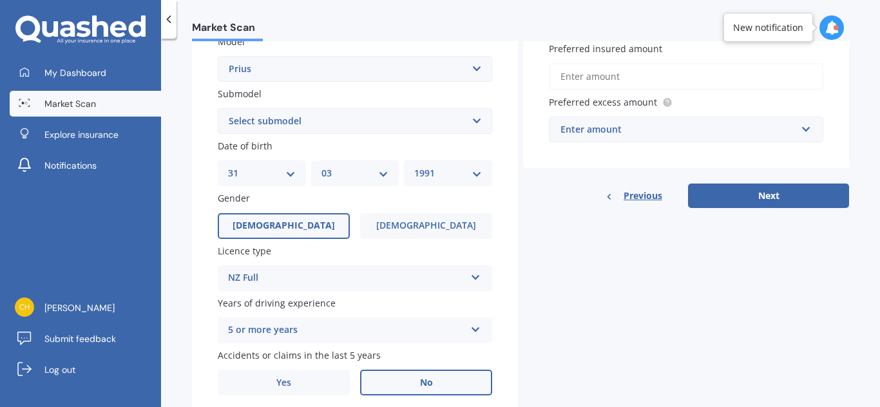
click at [430, 171] on select "YYYY 2025 2024 2023 2022 2021 2020 2019 2018 2017 2016 2015 2014 2013 2012 2011…" at bounding box center [448, 173] width 68 height 14
select select "1985"
click at [414, 166] on select "YYYY 2025 2024 2023 2022 2021 2020 2019 2018 2017 2016 2015 2014 2013 2012 2011…" at bounding box center [448, 173] width 68 height 14
click at [549, 311] on div "Details Plate number Search I don’t have a number plate Year [DATE] Make Select…" at bounding box center [520, 111] width 657 height 622
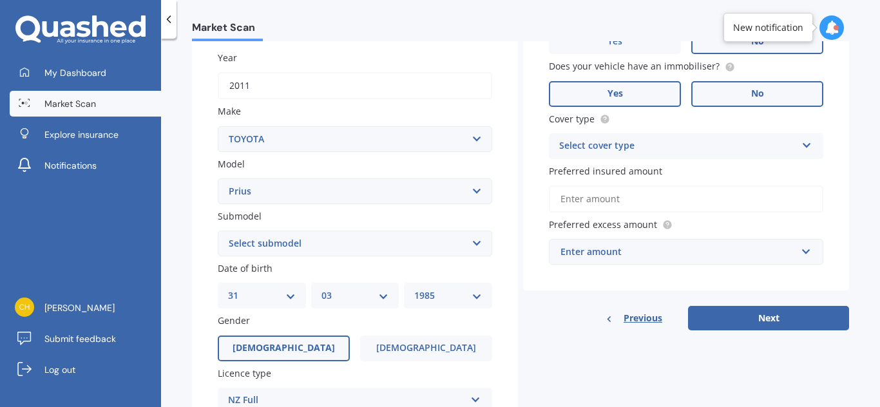
scroll to position [178, 0]
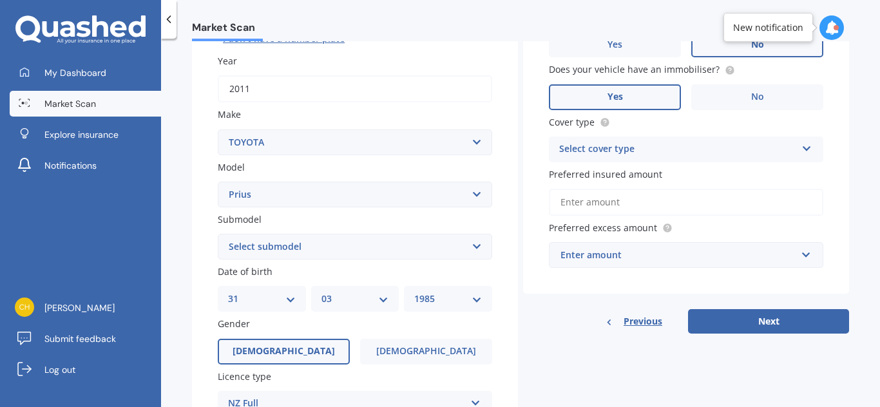
click at [638, 155] on div "Select cover type" at bounding box center [677, 149] width 237 height 15
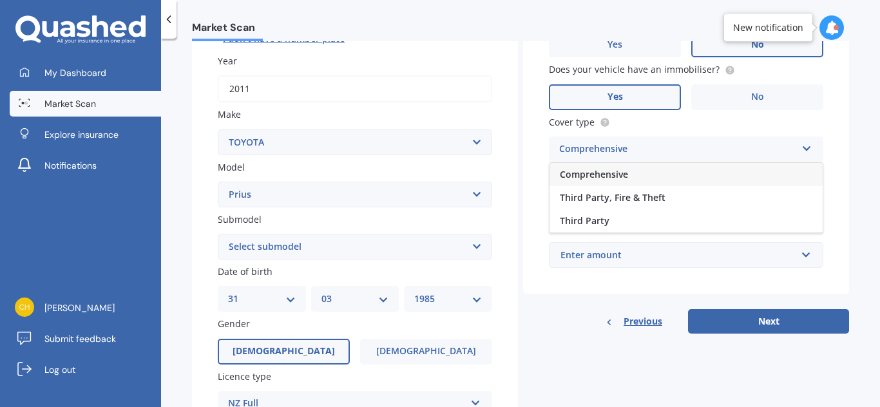
click at [625, 174] on div "Comprehensive" at bounding box center [685, 174] width 273 height 23
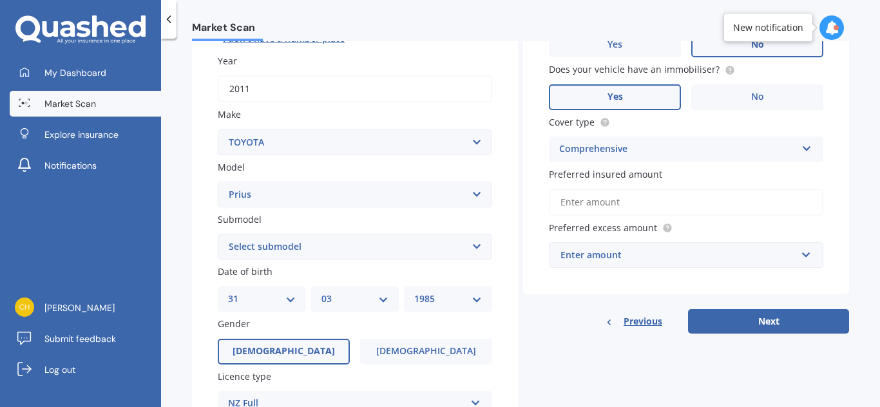
click at [605, 259] on div "Enter amount" at bounding box center [678, 255] width 236 height 14
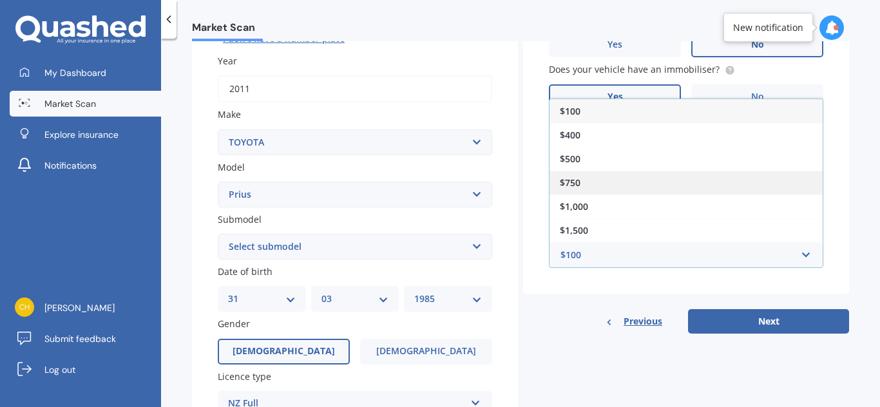
click at [597, 182] on div "$750" at bounding box center [685, 183] width 273 height 24
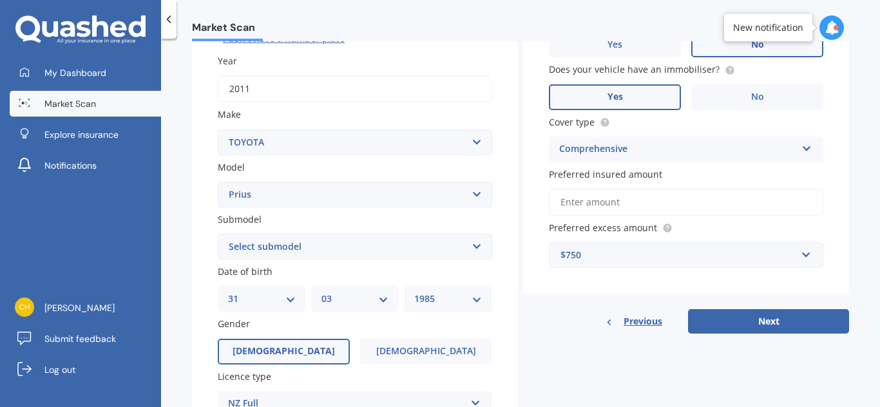
click at [588, 216] on div "Vehicle is parked at [STREET_ADDRESS] Enter address manually Is your vehicle on…" at bounding box center [686, 110] width 326 height 368
click at [590, 203] on input "Preferred insured amount" at bounding box center [686, 202] width 274 height 27
type input "$6,000"
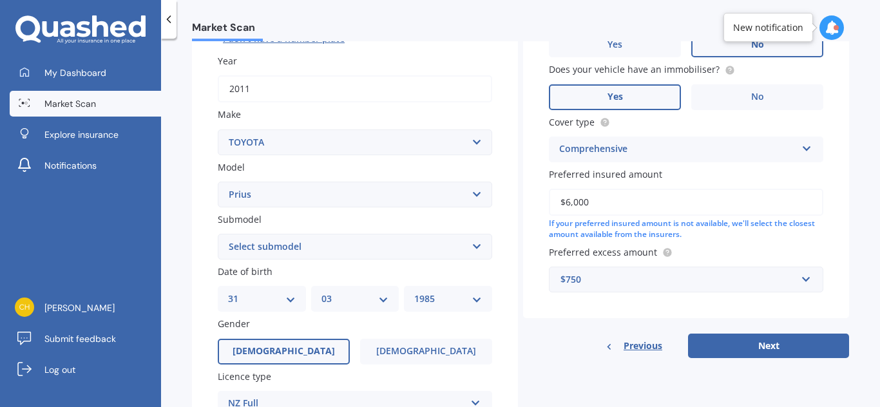
click at [550, 366] on div "Details Plate number Search I don’t have a number plate Year [DATE] Make Select…" at bounding box center [520, 237] width 657 height 622
click at [748, 341] on button "Next" at bounding box center [768, 346] width 161 height 24
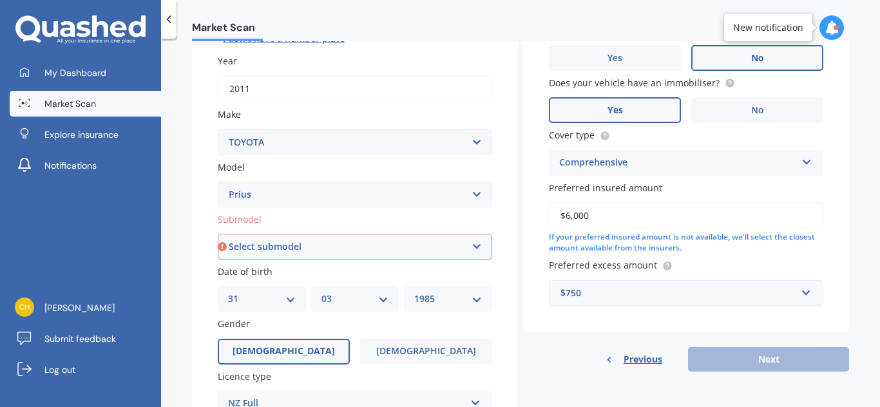
click at [431, 251] on select "Select submodel (All other) Hybrid" at bounding box center [355, 247] width 274 height 26
select select "HYBRID"
click at [218, 234] on select "Select submodel (All other) Hybrid" at bounding box center [355, 247] width 274 height 26
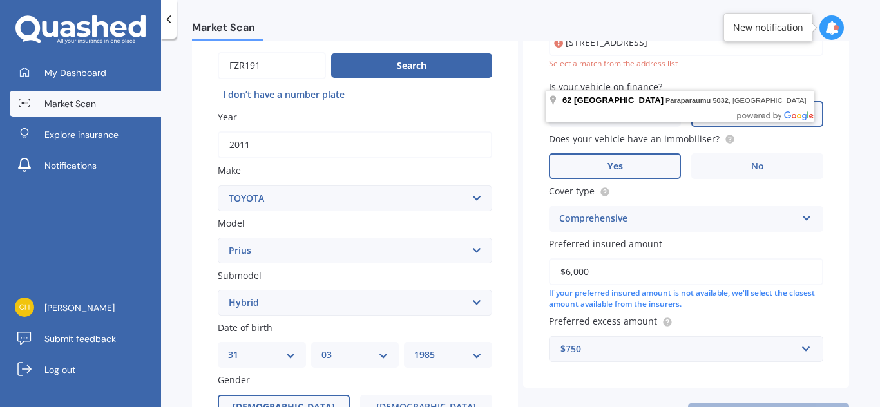
scroll to position [111, 0]
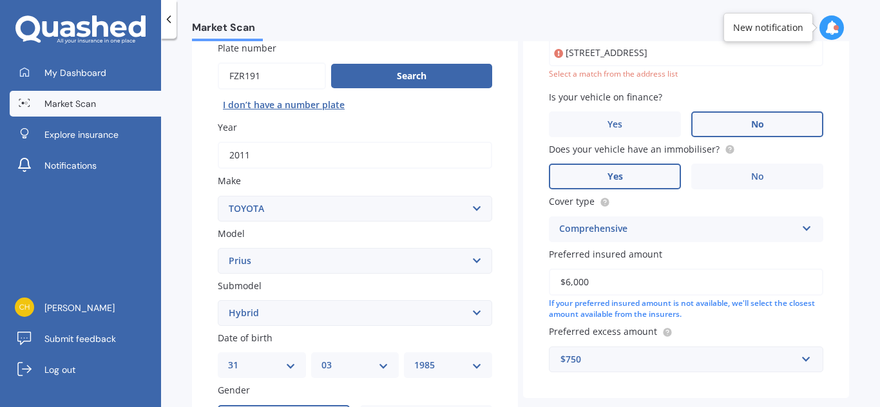
type input "[STREET_ADDRESS]"
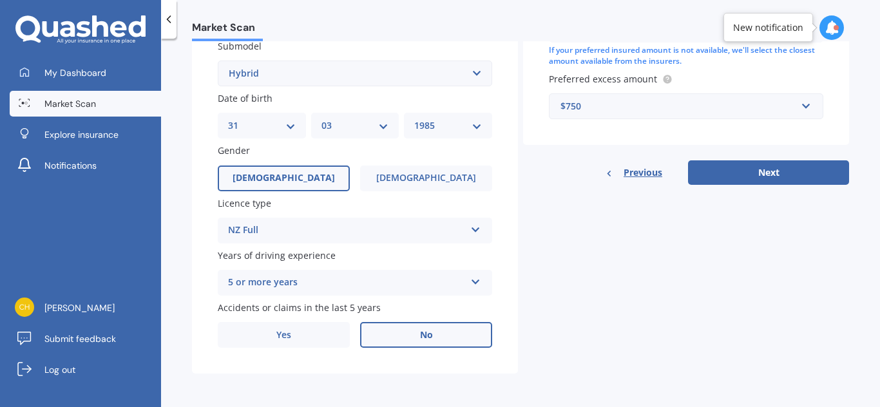
scroll to position [350, 0]
click at [719, 178] on button "Next" at bounding box center [768, 173] width 161 height 24
select select "31"
select select "03"
select select "1985"
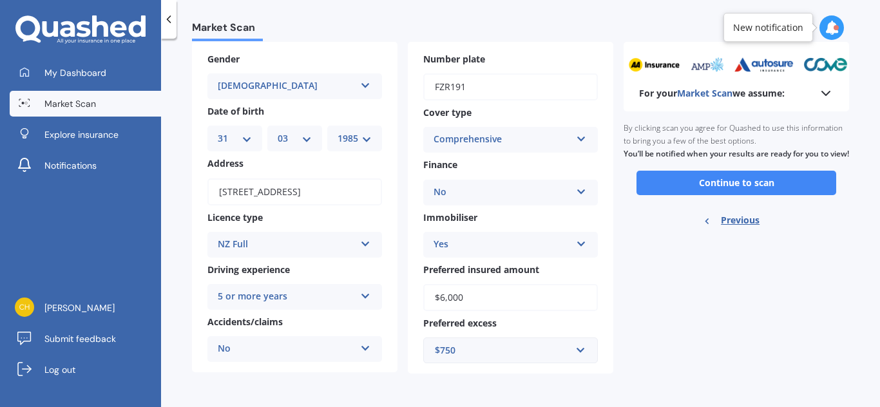
scroll to position [0, 0]
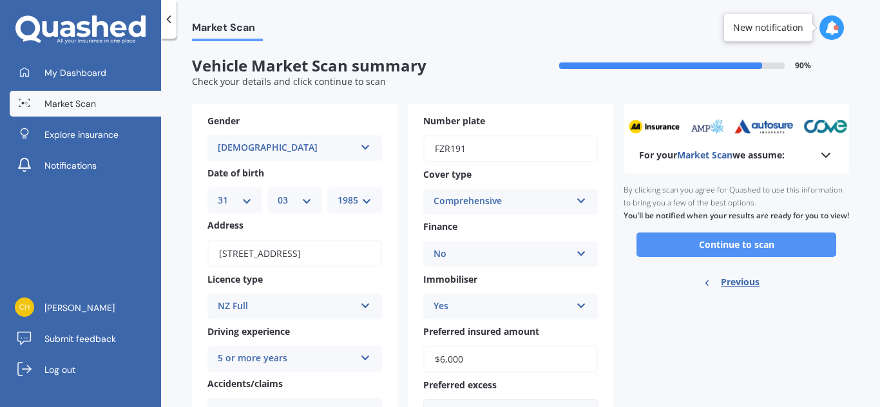
click at [696, 257] on button "Continue to scan" at bounding box center [736, 245] width 200 height 24
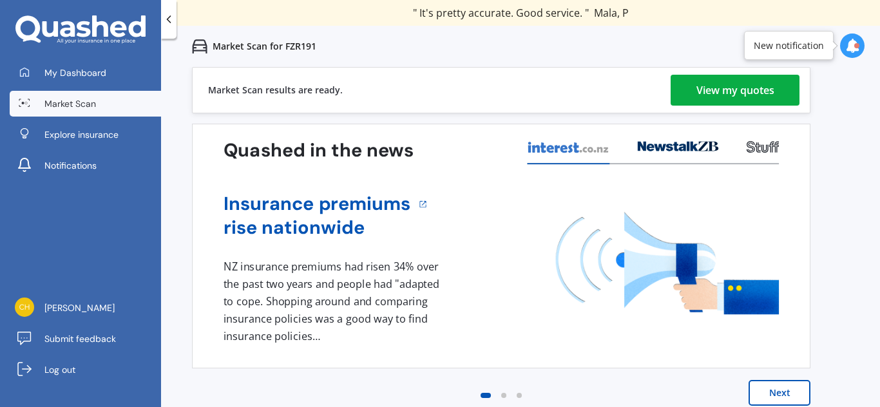
click at [730, 99] on div "View my quotes" at bounding box center [735, 90] width 78 height 31
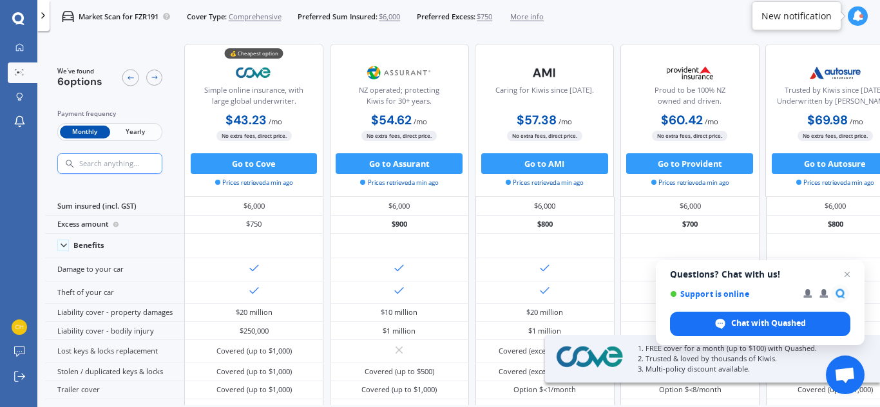
click at [126, 132] on span "Yearly" at bounding box center [135, 133] width 50 height 14
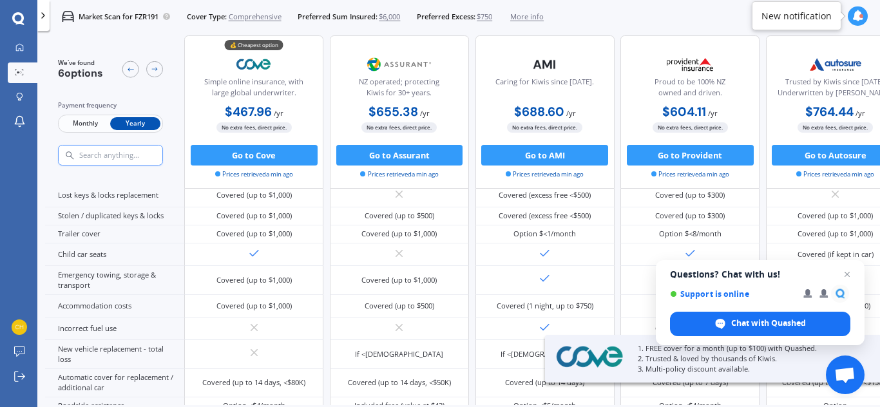
scroll to position [195, 0]
click at [279, 160] on button "Go to Cove" at bounding box center [254, 155] width 127 height 21
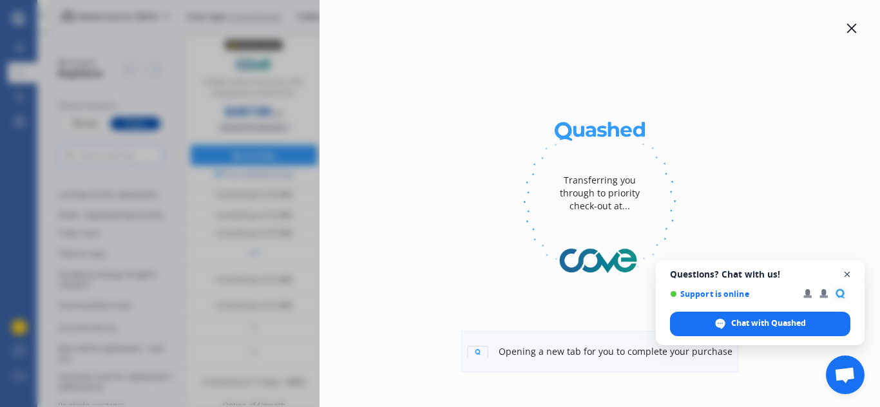
click at [843, 278] on span "Close chat" at bounding box center [847, 275] width 16 height 16
